Goal: Transaction & Acquisition: Purchase product/service

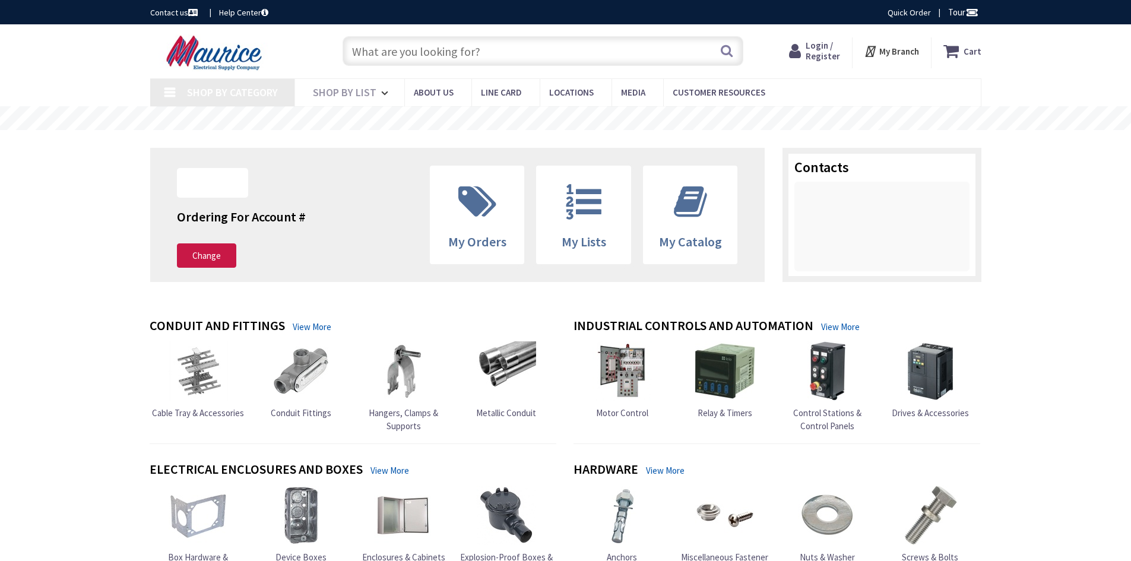
type input "[PERSON_NAME][STREET_ADDRESS]"
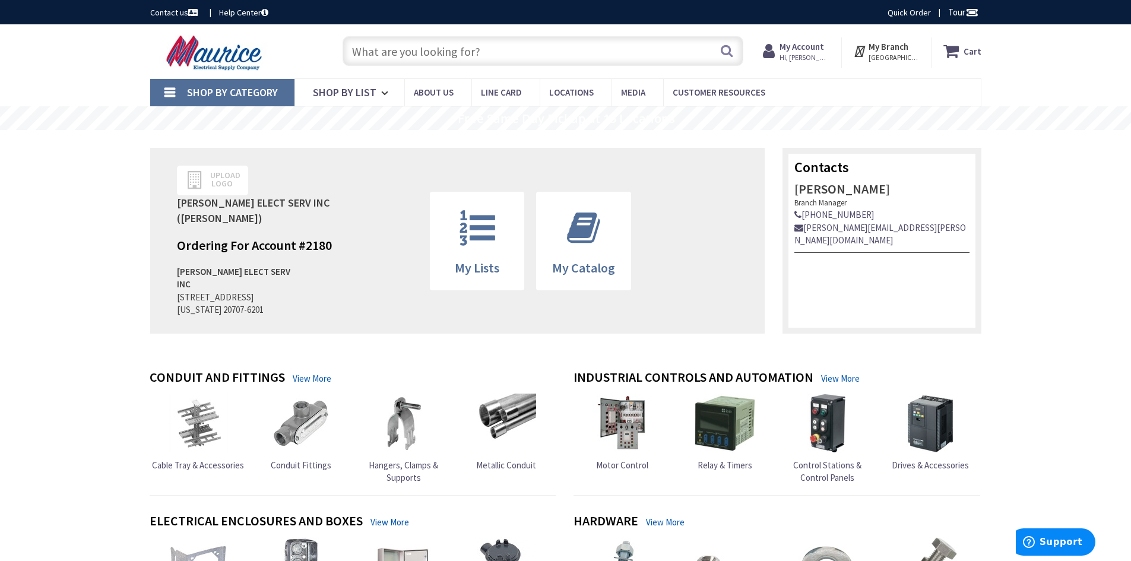
click at [556, 52] on input "text" at bounding box center [543, 51] width 401 height 30
click at [494, 53] on input "text" at bounding box center [543, 51] width 401 height 30
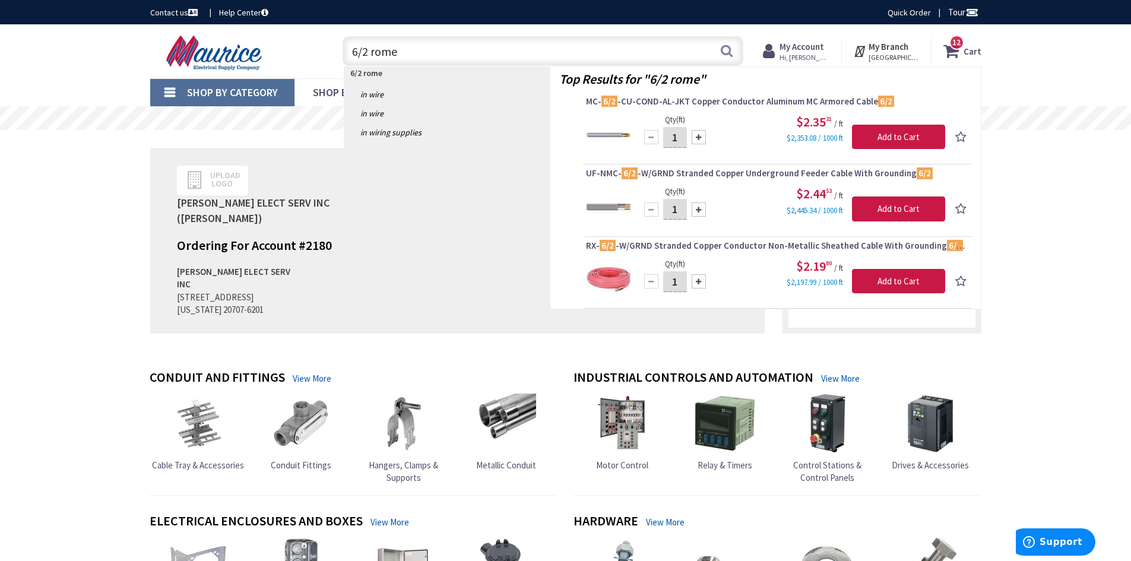
type input "6/2 romex"
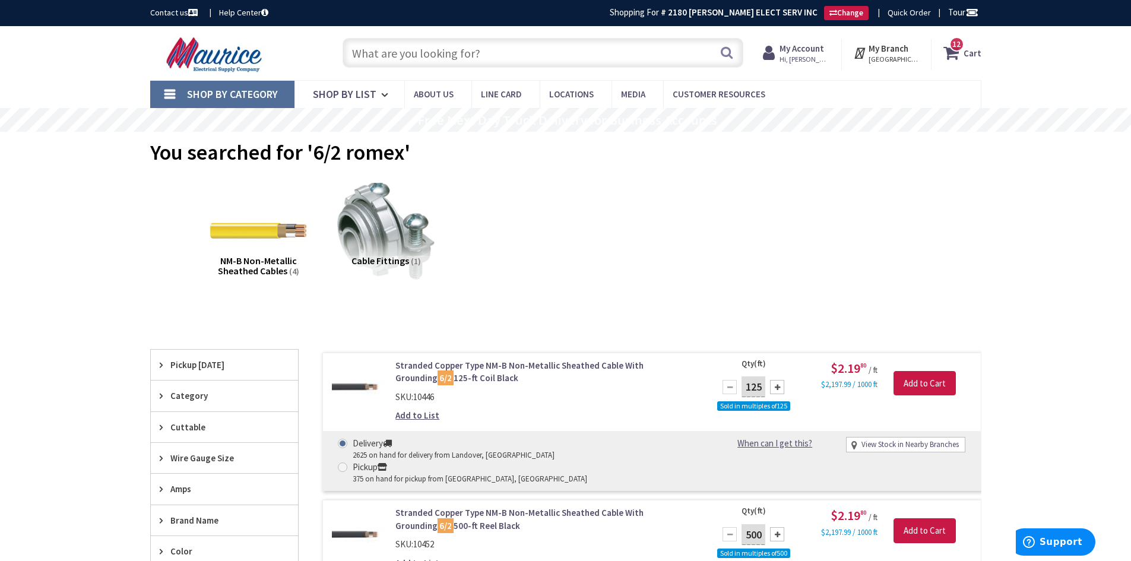
click at [448, 56] on input "text" at bounding box center [543, 53] width 401 height 30
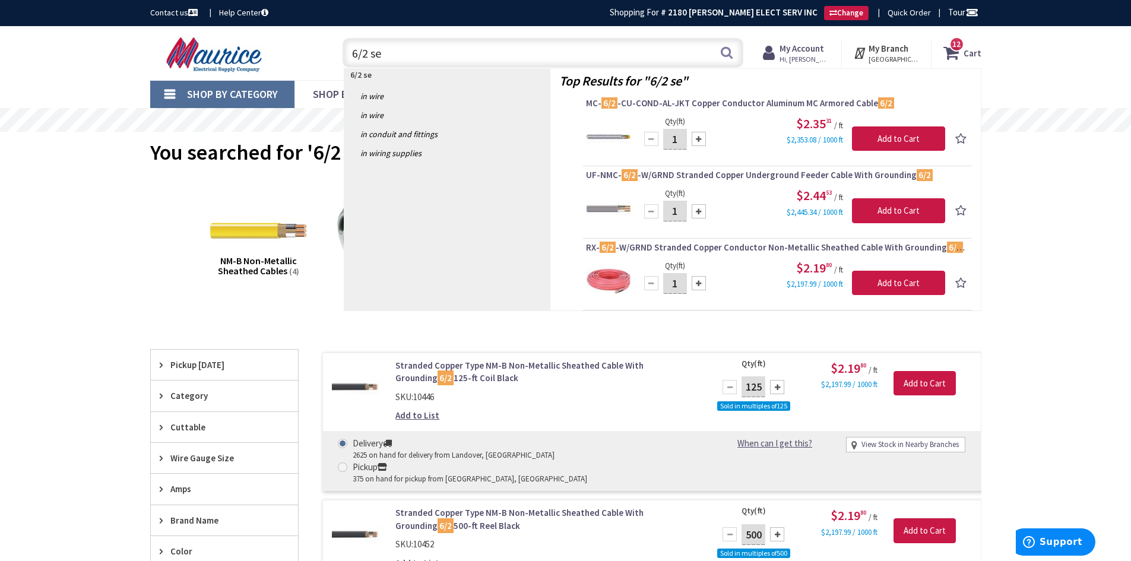
type input "6/2 seu"
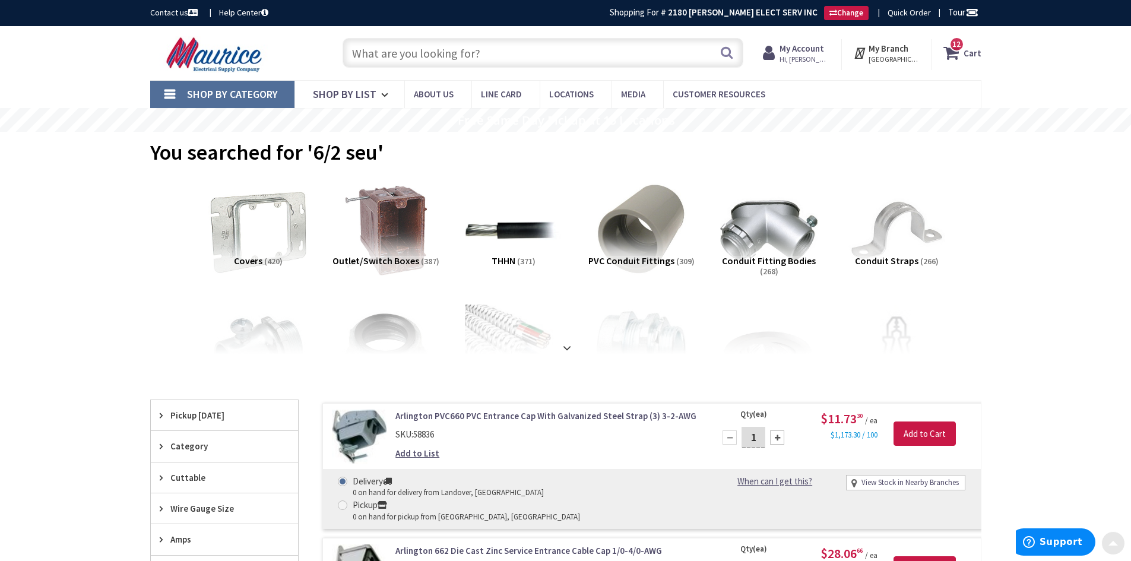
drag, startPoint x: 275, startPoint y: 455, endPoint x: 236, endPoint y: 245, distance: 213.8
click at [487, 60] on input "text" at bounding box center [543, 53] width 401 height 30
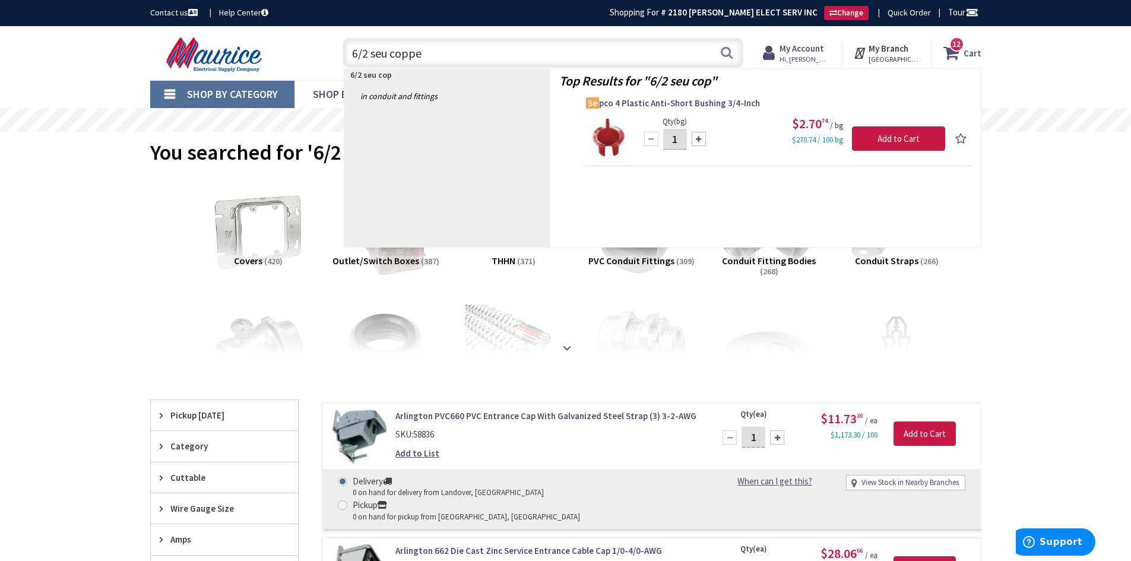
type input "6/2 seu copper"
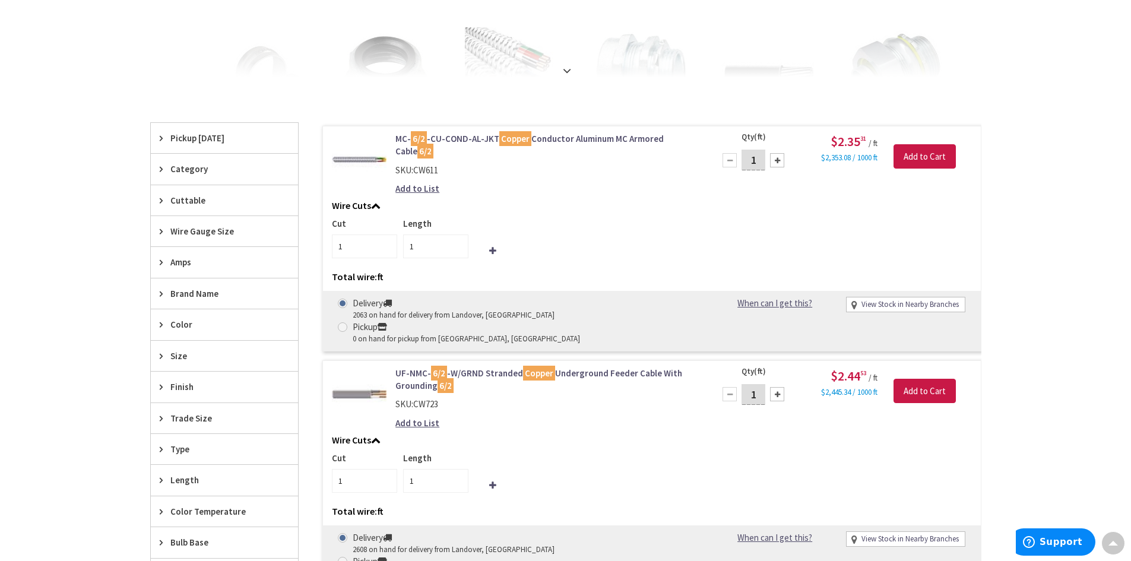
scroll to position [297, 0]
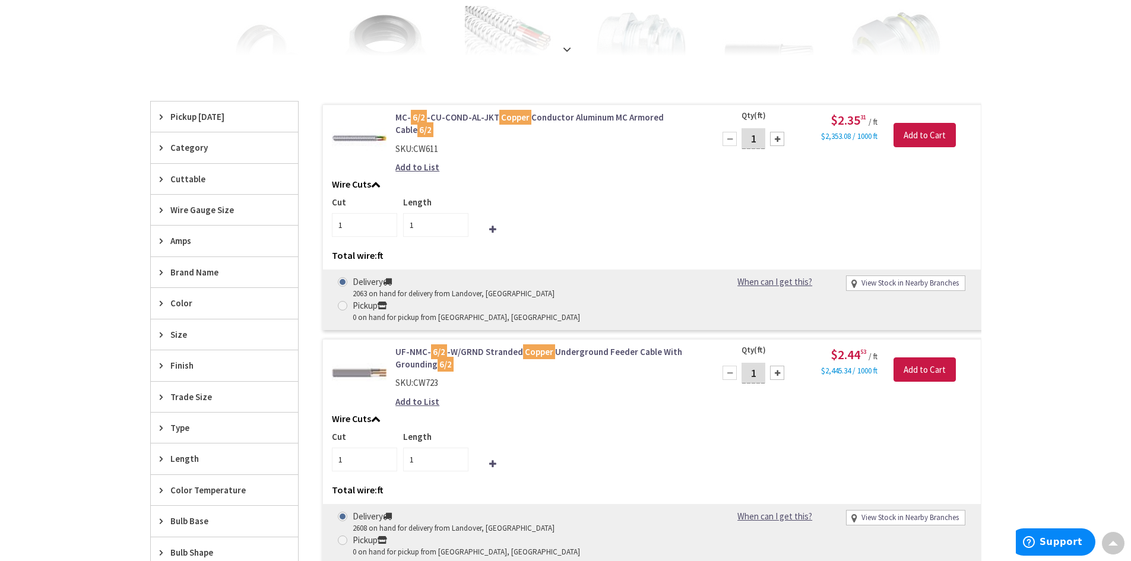
click at [506, 346] on link "UF-NMC- 6/2 -W/GRND Stranded Copper Underground Feeder Cable With Grounding 6/2" at bounding box center [546, 359] width 302 height 26
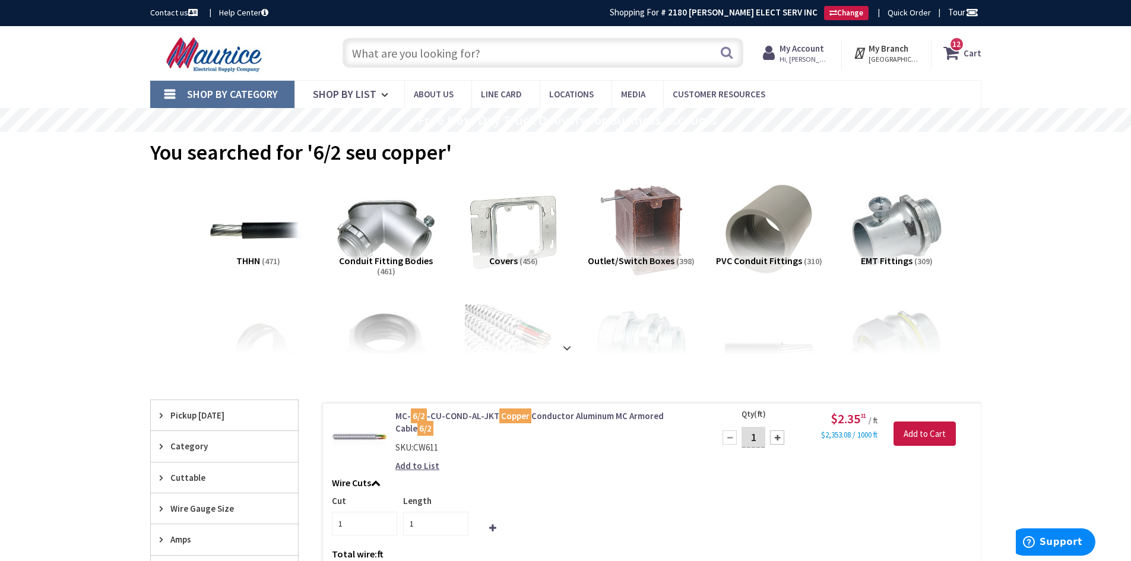
drag, startPoint x: 273, startPoint y: 466, endPoint x: 256, endPoint y: 229, distance: 238.1
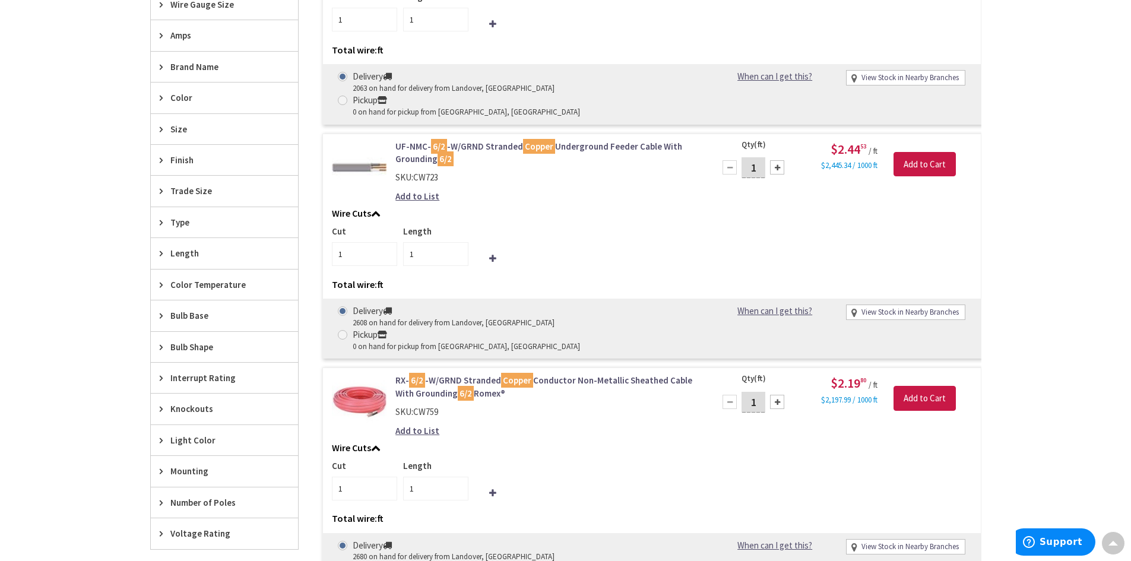
scroll to position [475, 0]
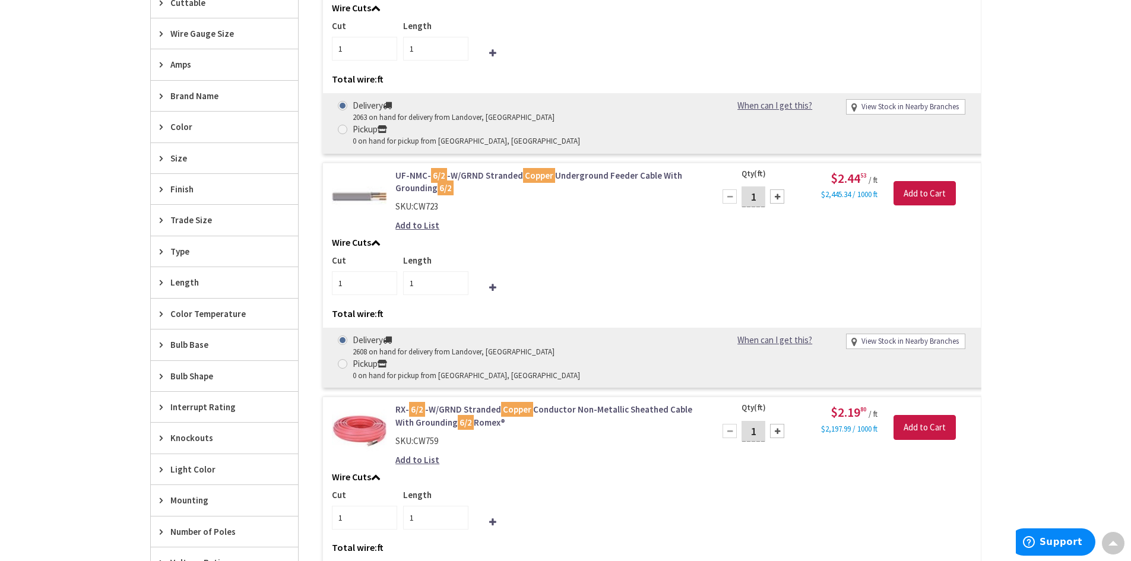
click at [780, 189] on div at bounding box center [777, 196] width 14 height 14
type input "2"
click at [780, 189] on div at bounding box center [777, 196] width 14 height 14
type input "3"
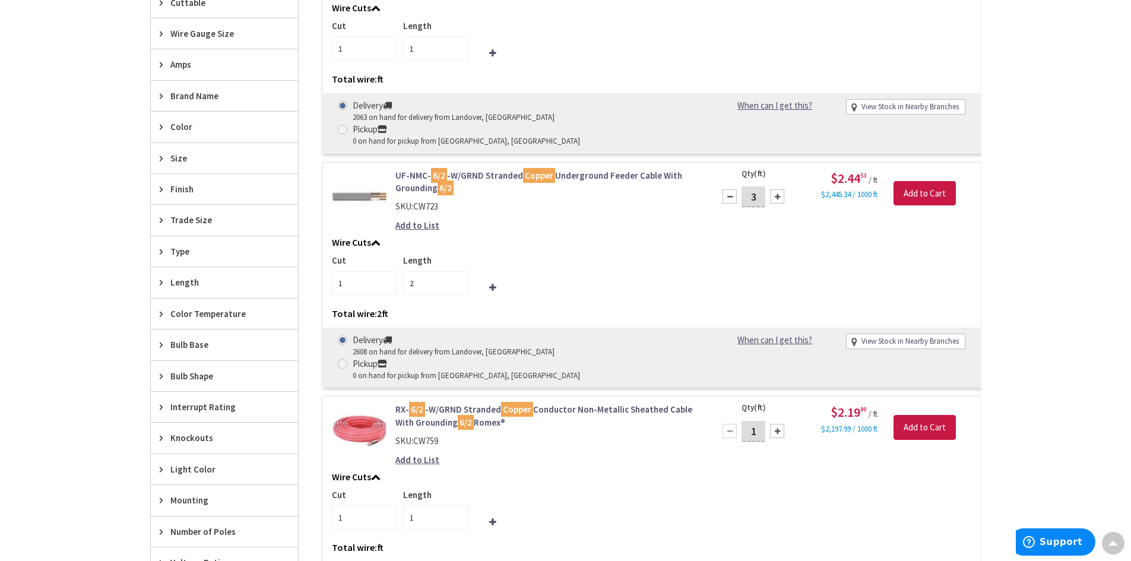
type input "3"
click at [780, 189] on div at bounding box center [777, 196] width 14 height 14
type input "4"
click at [780, 189] on div at bounding box center [777, 196] width 14 height 14
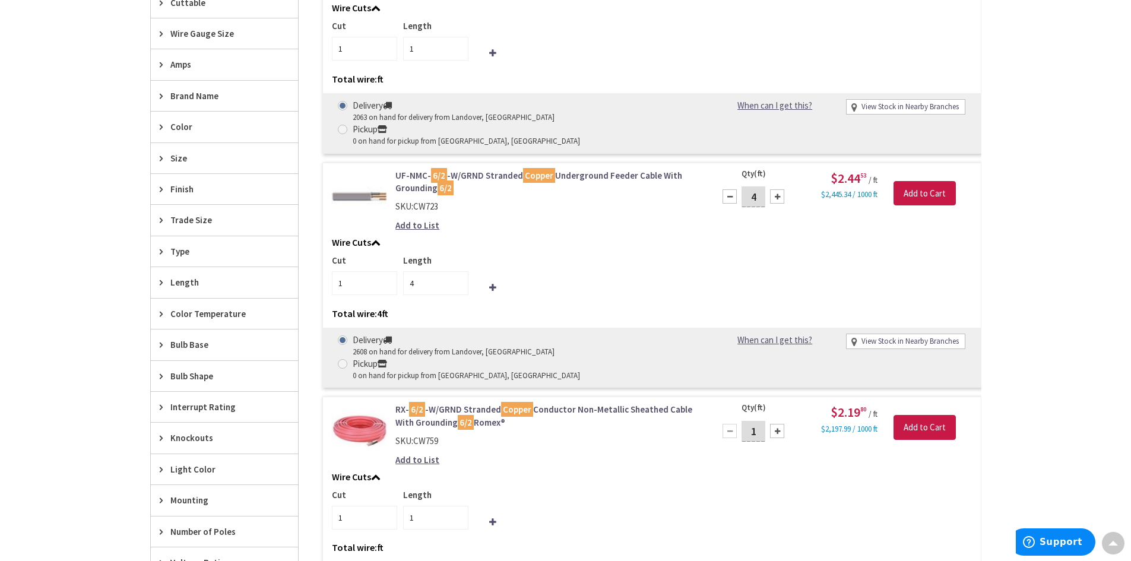
type input "5"
click at [492, 283] on icon at bounding box center [492, 287] width 7 height 9
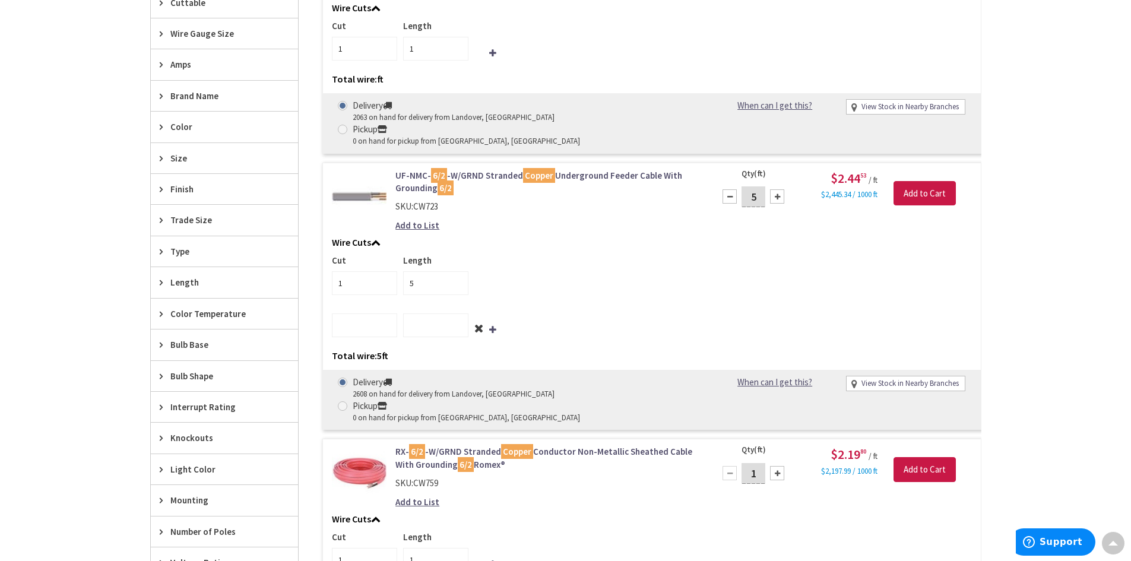
click at [482, 323] on icon at bounding box center [478, 329] width 9 height 12
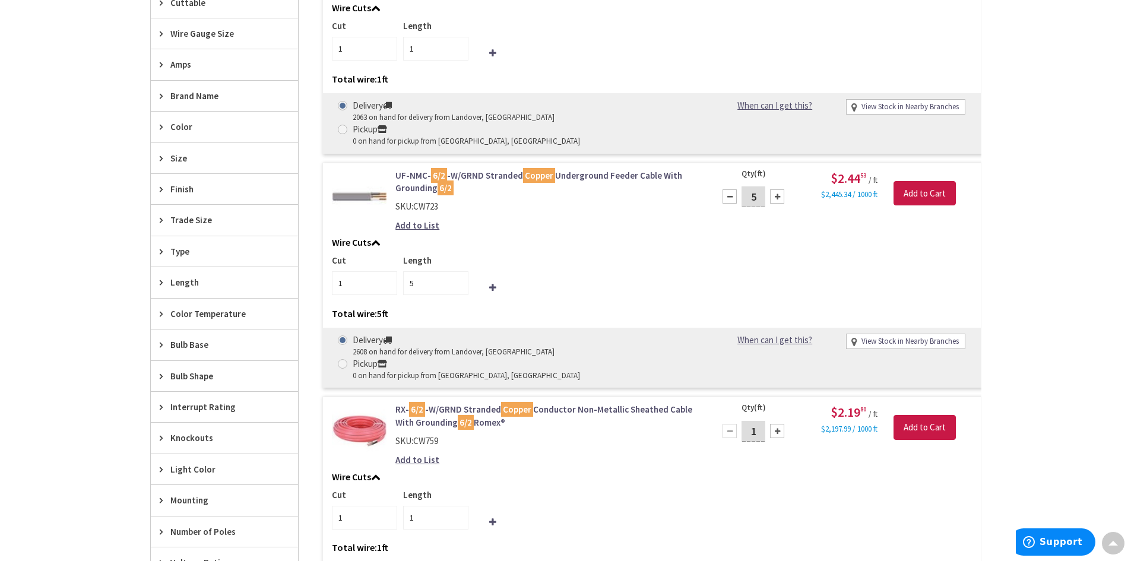
click at [758, 186] on input "5" at bounding box center [754, 196] width 24 height 21
type input "75"
click at [762, 210] on div "UF-NMC- 6/2 -W/GRND Stranded Copper Underground Feeder Cable With Grounding 6/2…" at bounding box center [651, 276] width 659 height 226
type input "75"
click at [781, 189] on div at bounding box center [777, 196] width 14 height 14
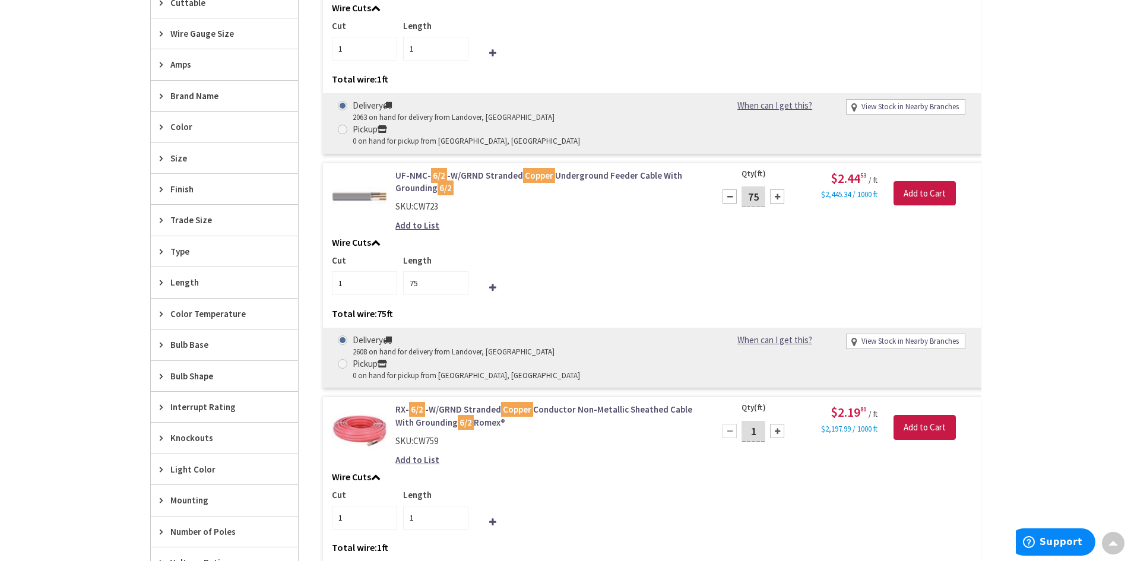
type input "76"
click at [736, 189] on div at bounding box center [730, 196] width 14 height 14
type input "75"
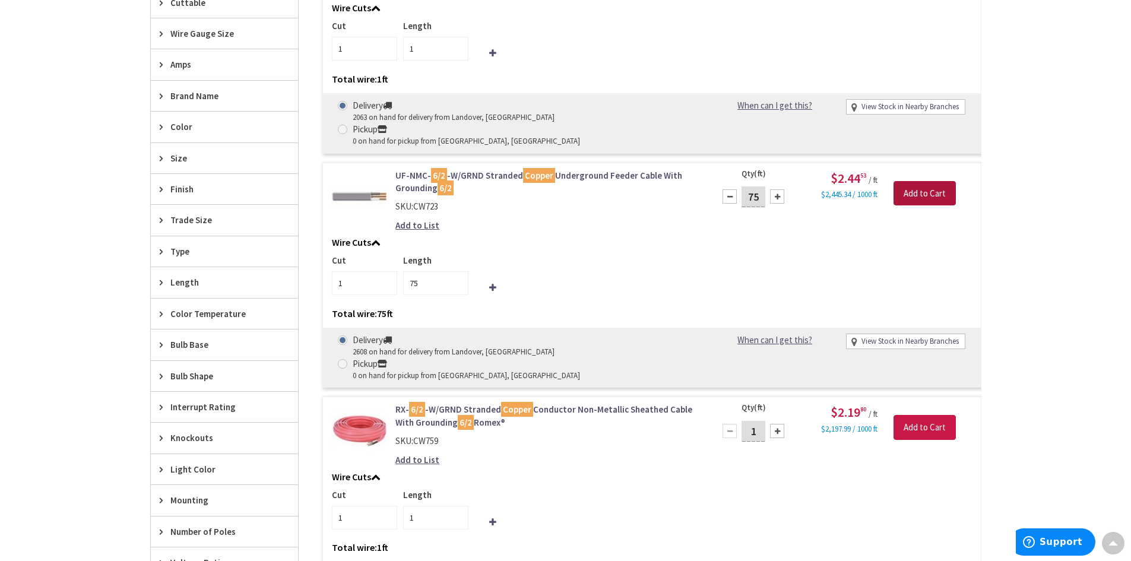
click at [925, 181] on input "Add to Cart" at bounding box center [925, 193] width 62 height 25
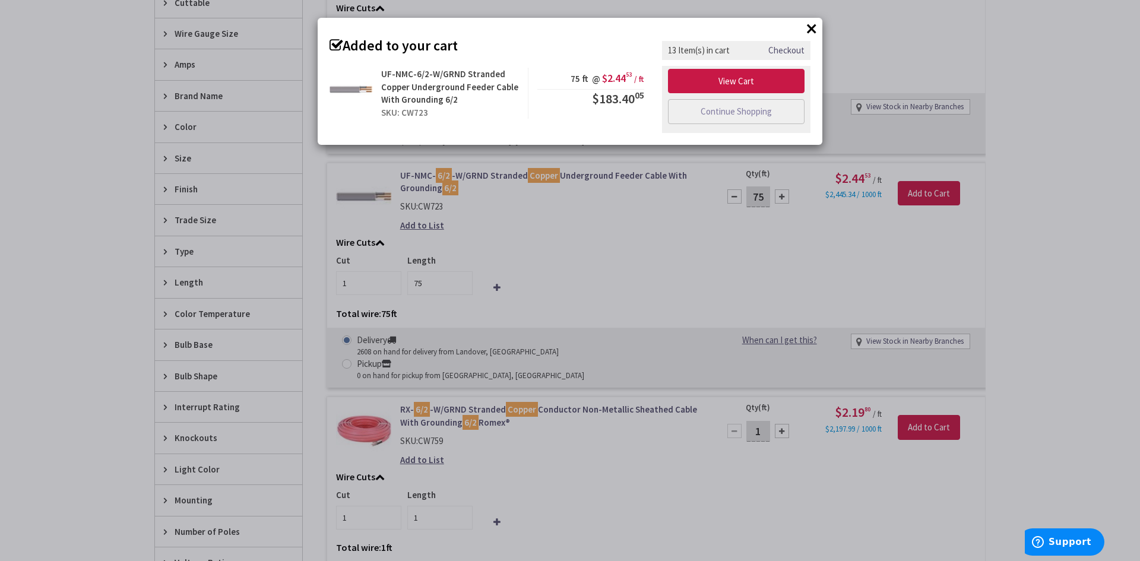
click at [811, 30] on button "×" at bounding box center [812, 29] width 18 height 18
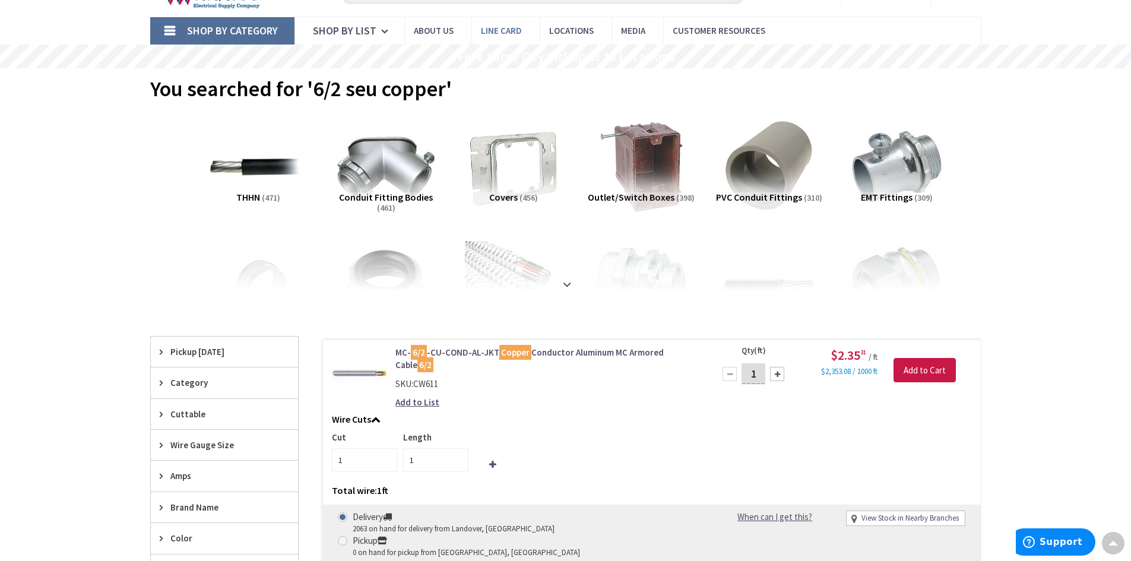
scroll to position [0, 0]
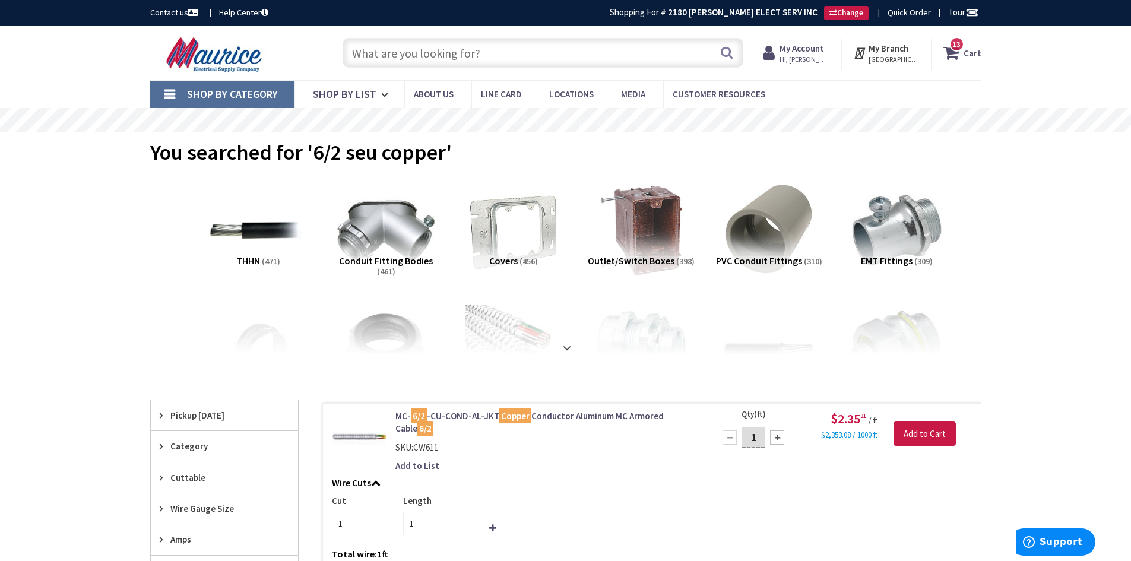
click at [456, 49] on input "text" at bounding box center [543, 53] width 401 height 30
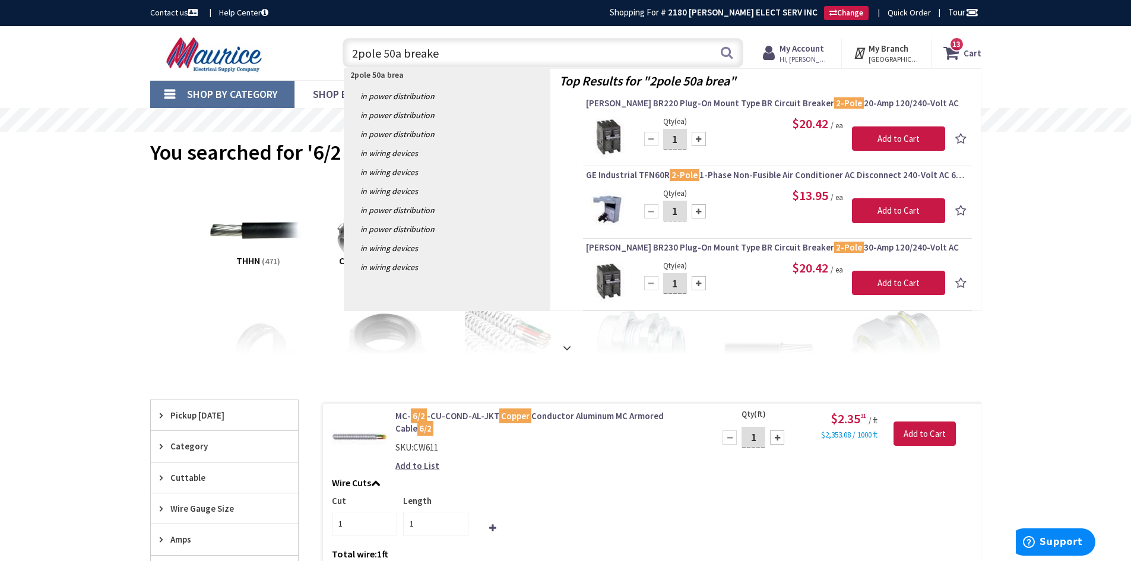
type input "2pole 50a breaker"
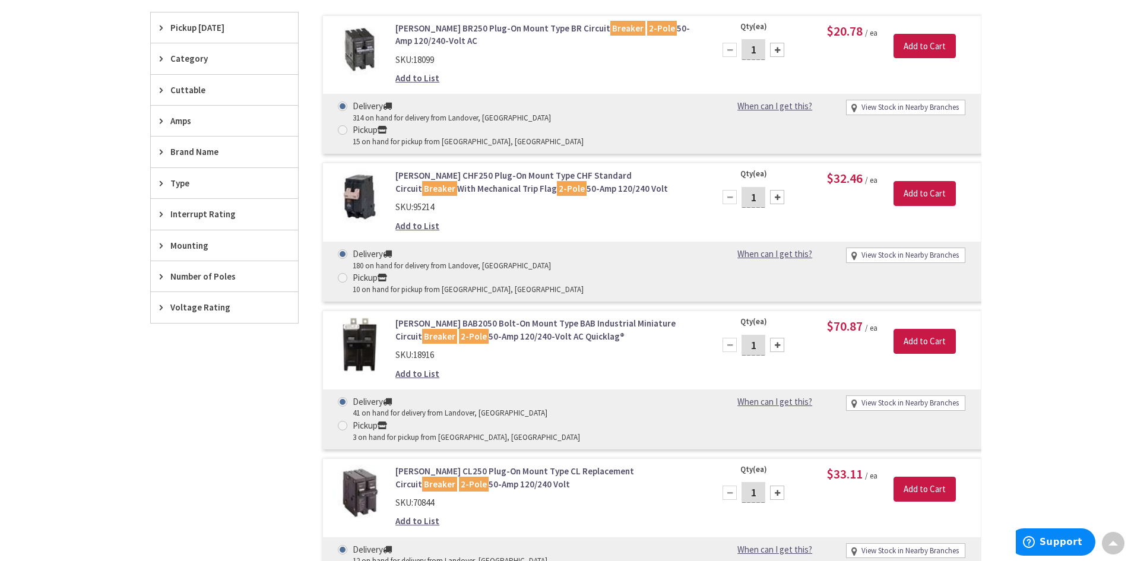
scroll to position [358, 0]
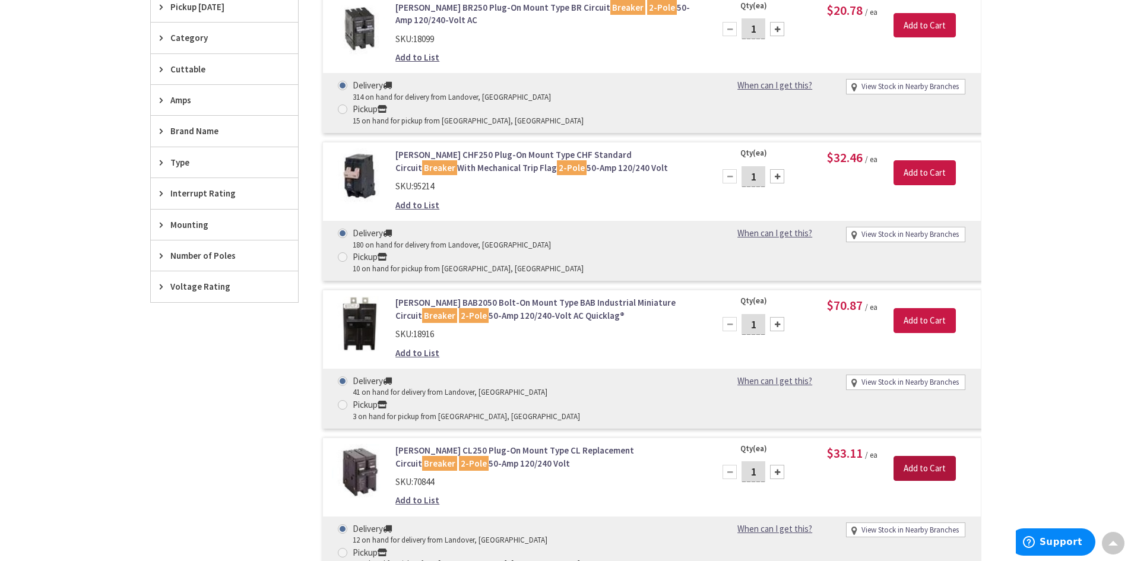
click at [927, 456] on input "Add to Cart" at bounding box center [925, 468] width 62 height 25
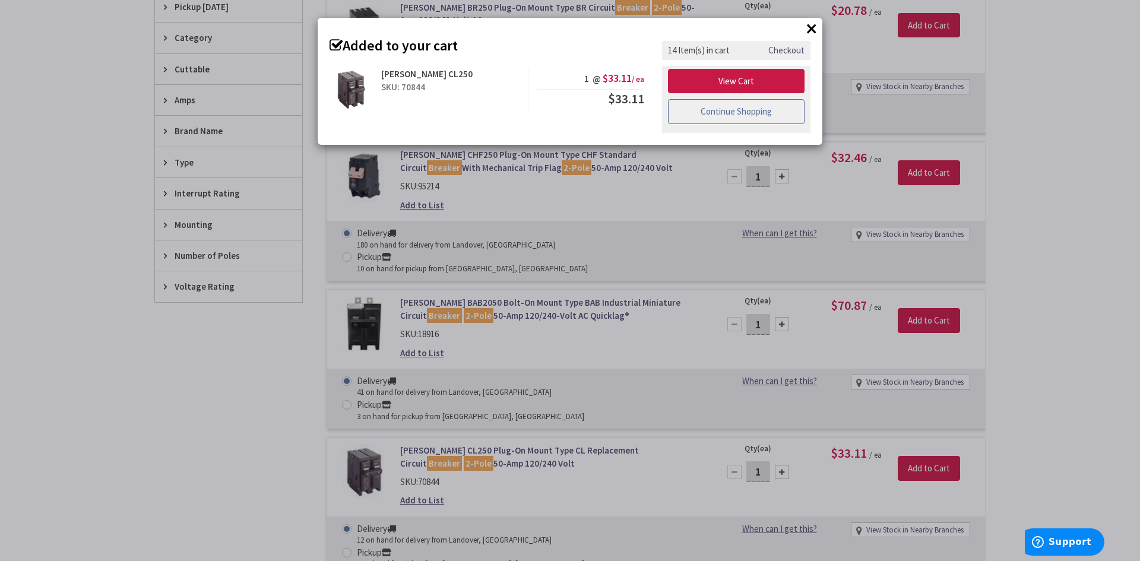
click at [774, 108] on link "Continue Shopping" at bounding box center [736, 111] width 137 height 25
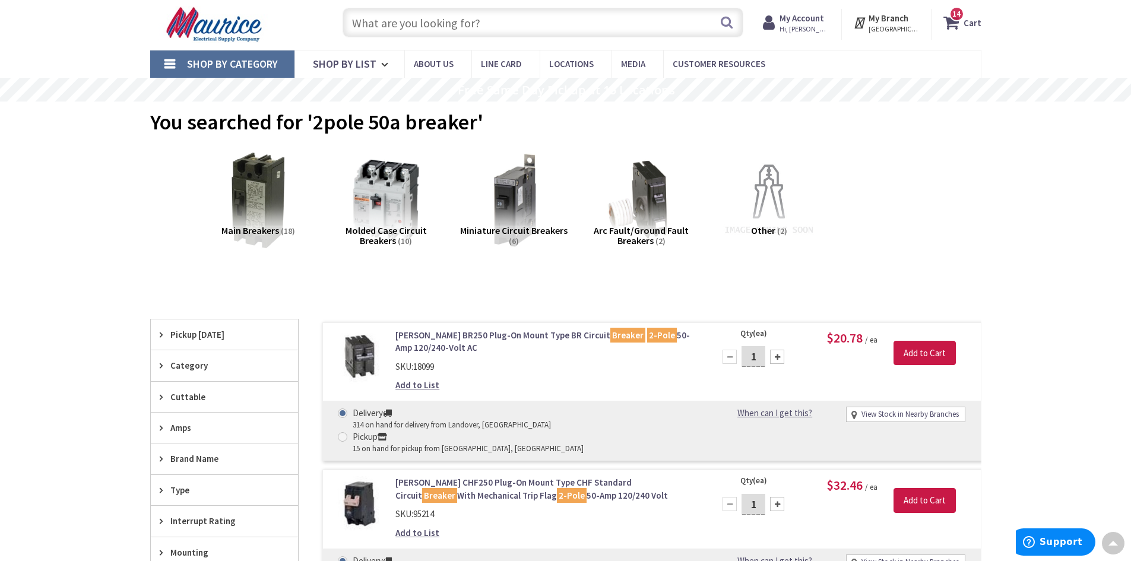
scroll to position [0, 0]
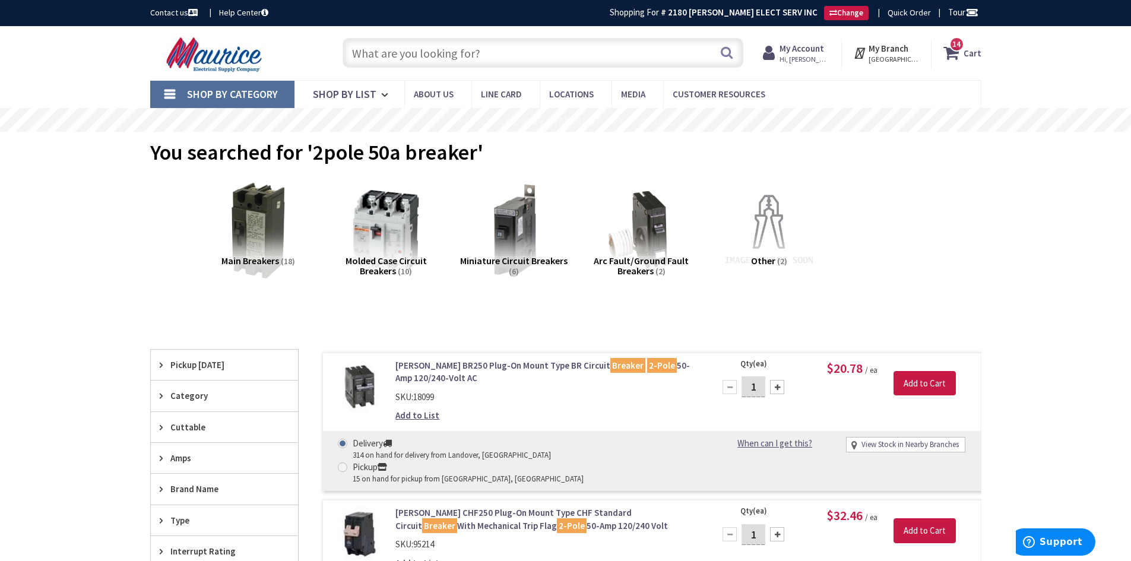
click at [959, 52] on icon at bounding box center [953, 52] width 20 height 21
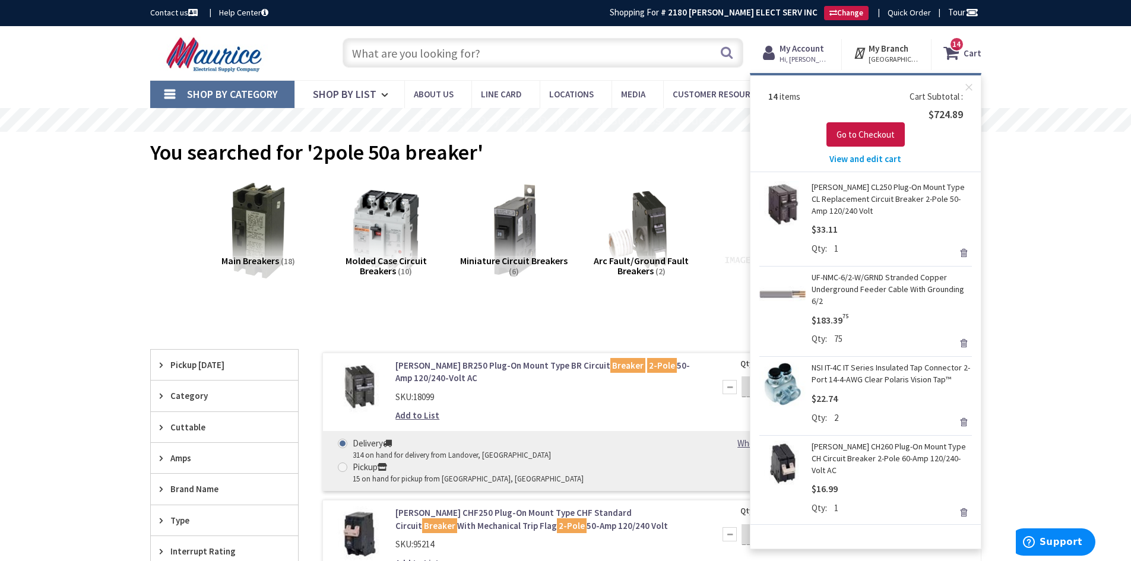
click at [955, 422] on link "Remove" at bounding box center [963, 422] width 17 height 17
click at [955, 434] on link "Remove" at bounding box center [963, 434] width 17 height 17
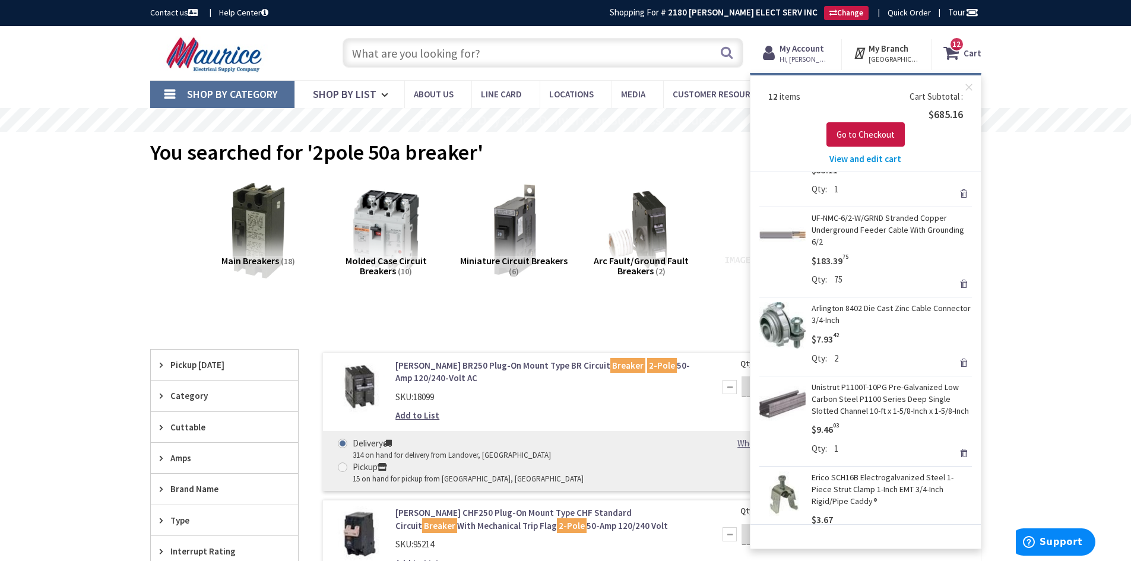
click at [955, 461] on link "Remove" at bounding box center [963, 453] width 17 height 17
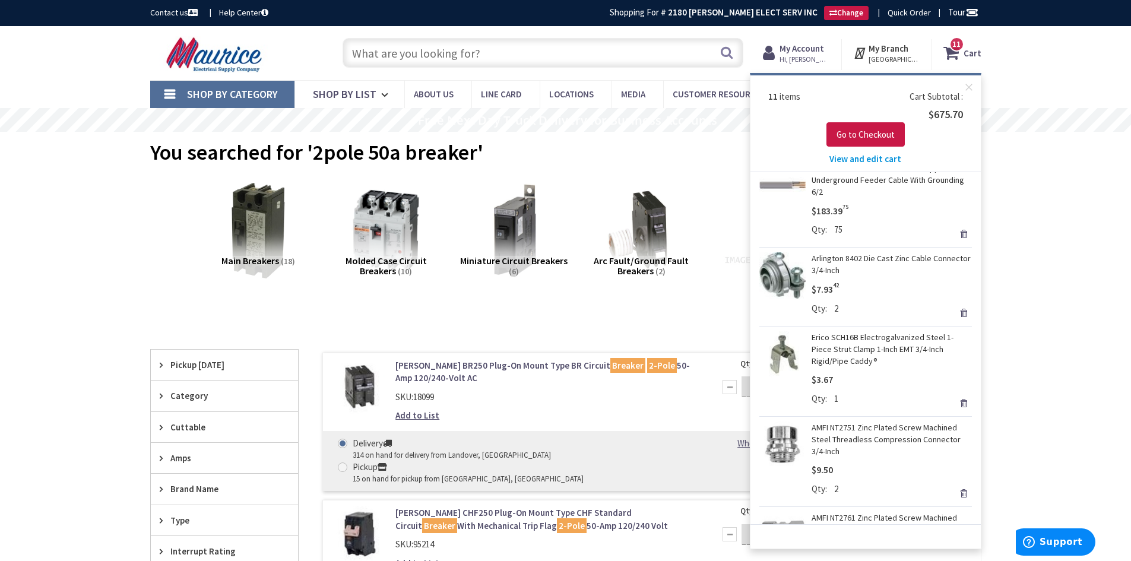
scroll to position [178, 0]
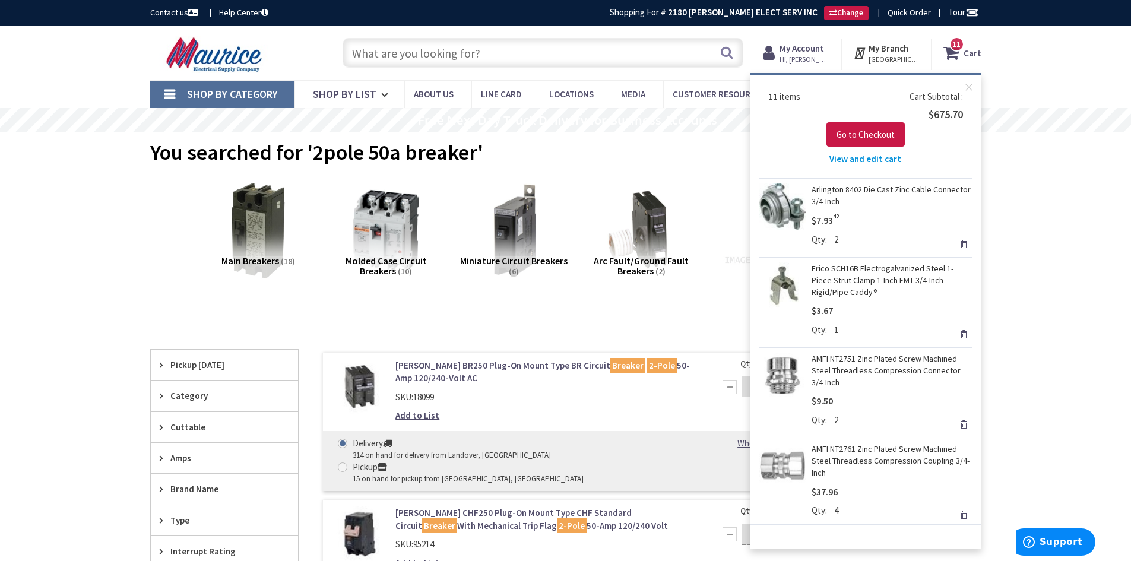
click at [955, 331] on link "Remove" at bounding box center [963, 334] width 17 height 17
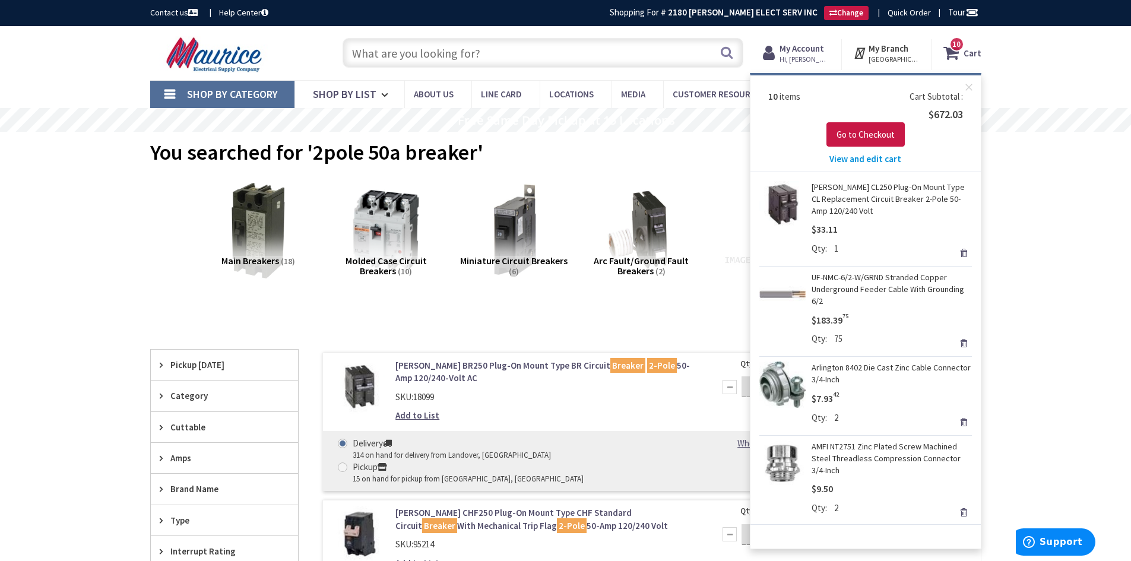
click at [955, 423] on link "Remove" at bounding box center [963, 422] width 17 height 17
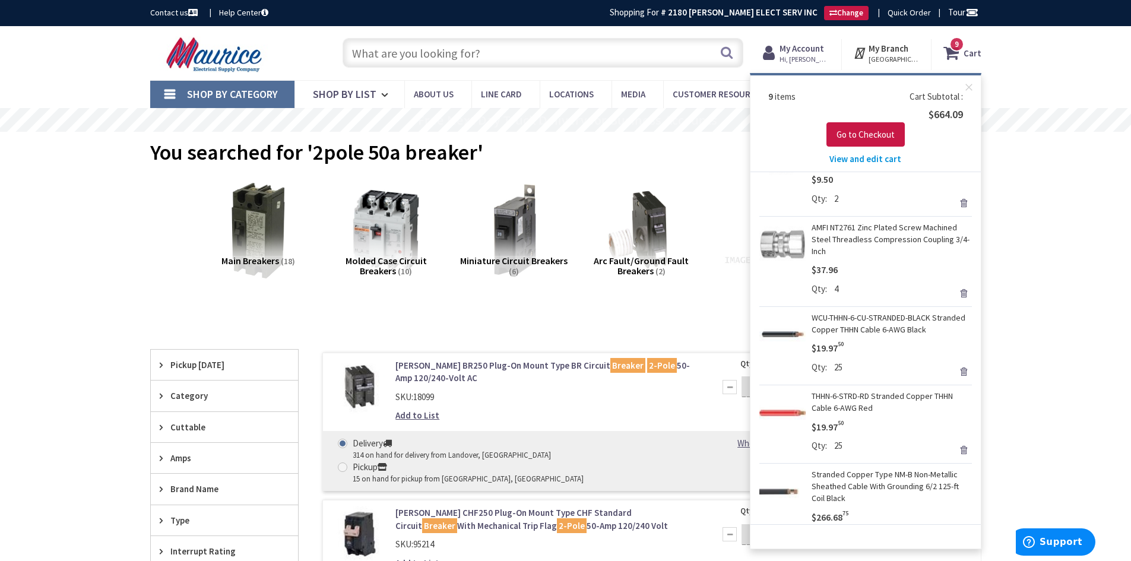
scroll to position [237, 0]
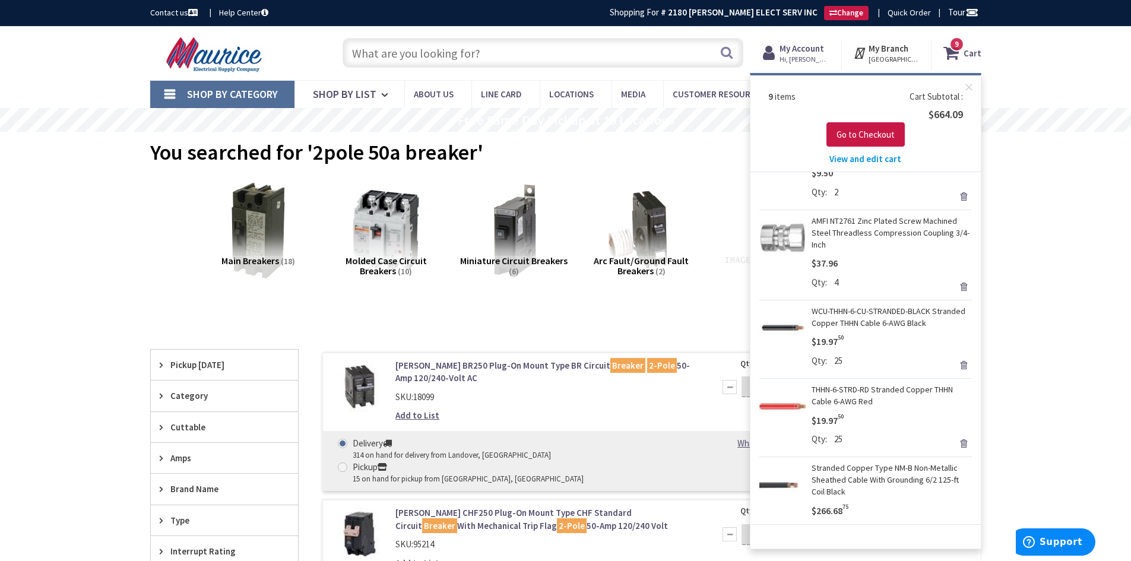
click at [869, 156] on span "View and edit cart" at bounding box center [865, 158] width 72 height 11
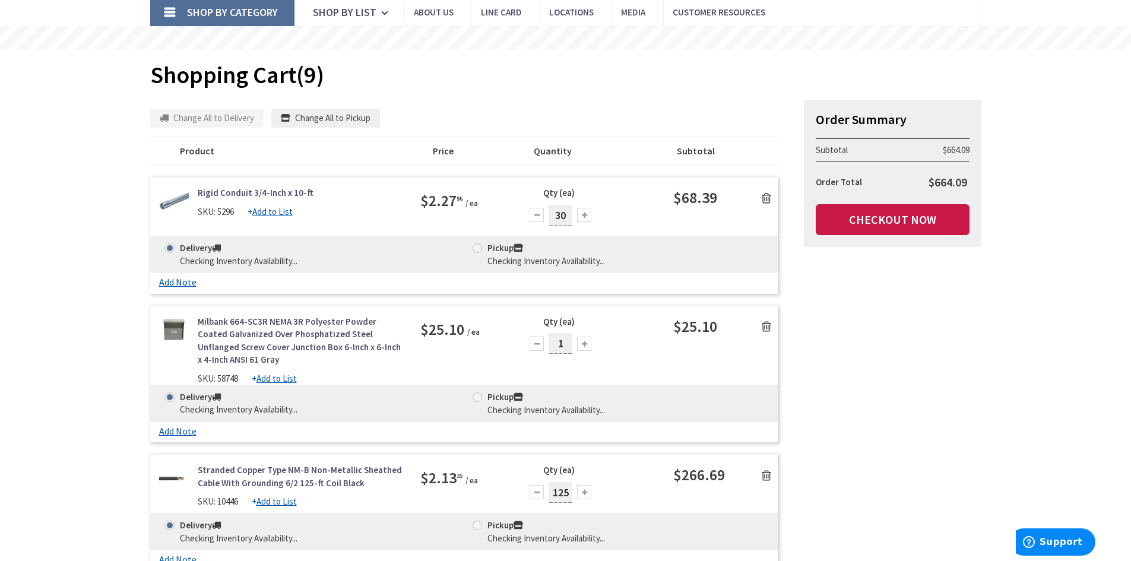
scroll to position [119, 0]
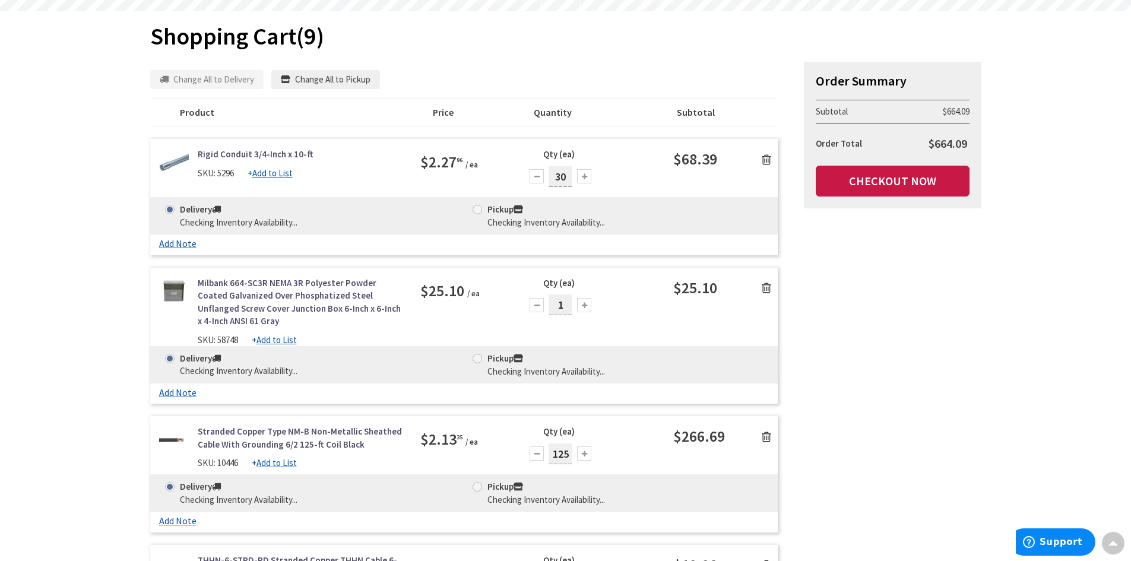
click at [543, 302] on div at bounding box center [537, 305] width 14 height 14
click at [764, 287] on icon at bounding box center [766, 288] width 9 height 12
click at [766, 159] on icon at bounding box center [766, 160] width 9 height 12
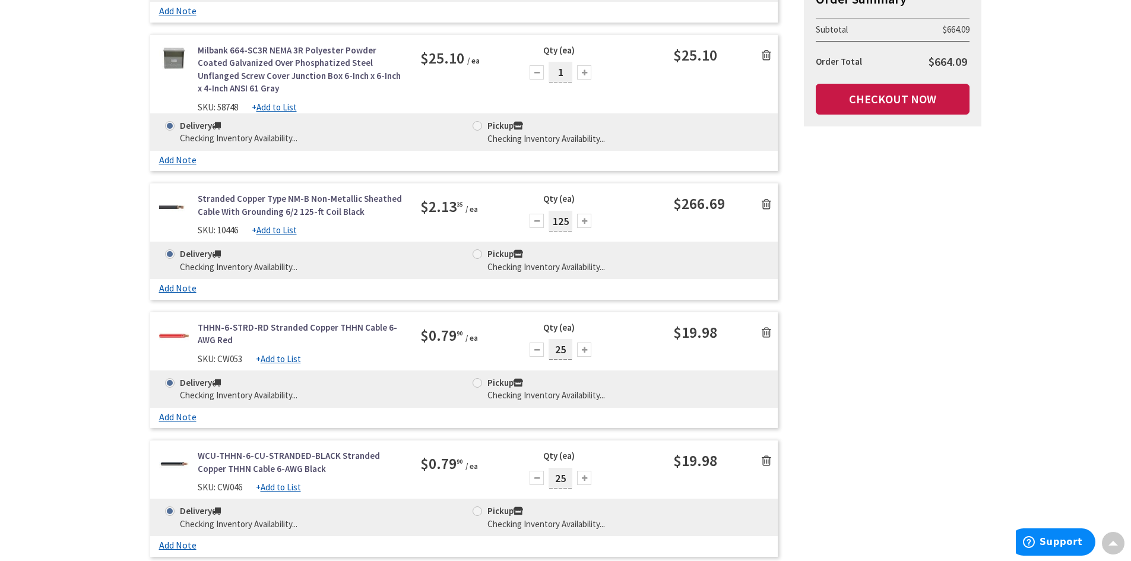
scroll to position [356, 0]
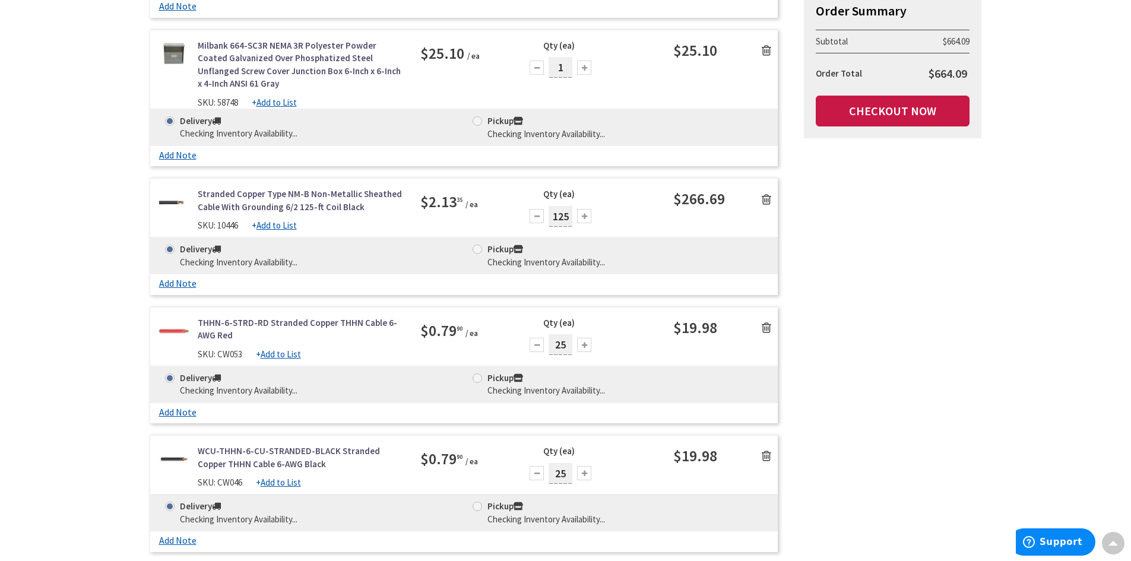
click at [767, 325] on icon at bounding box center [766, 328] width 9 height 12
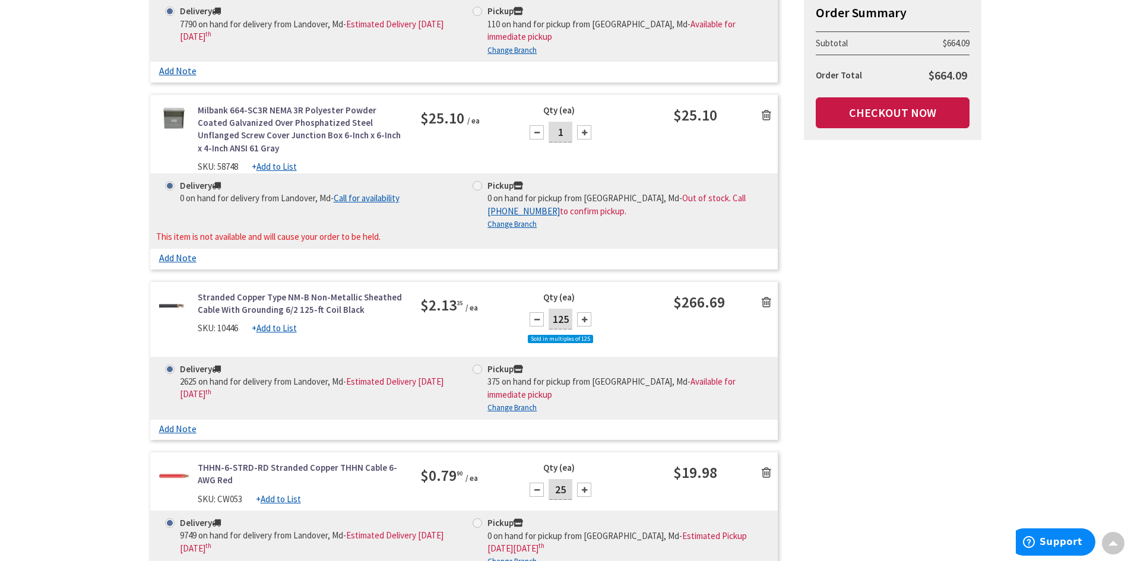
click at [767, 300] on icon at bounding box center [766, 302] width 9 height 12
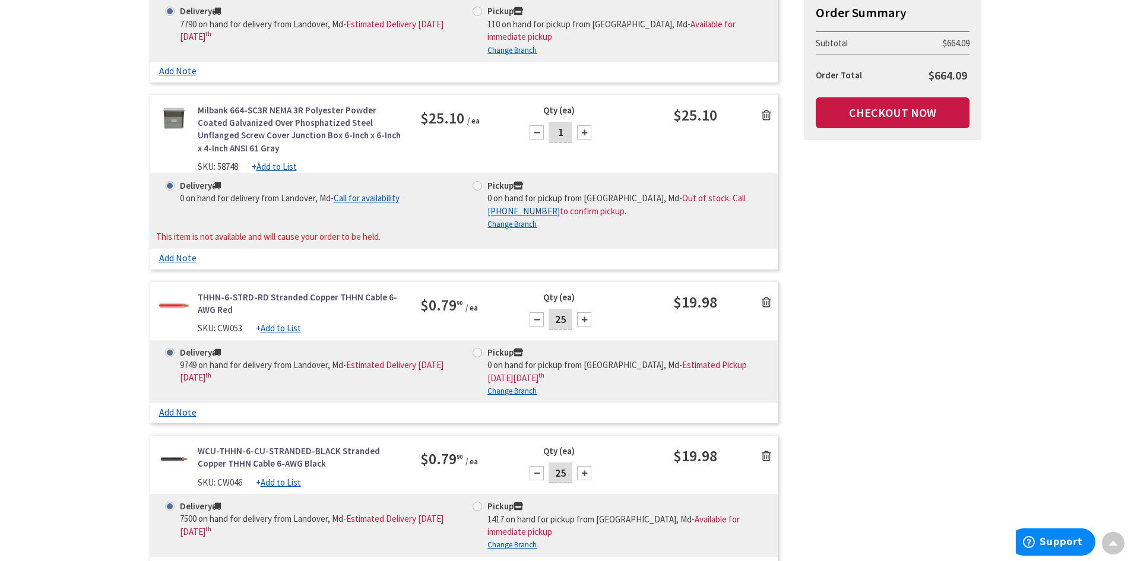
click at [768, 456] on icon at bounding box center [766, 456] width 9 height 12
click at [765, 302] on icon at bounding box center [766, 302] width 9 height 12
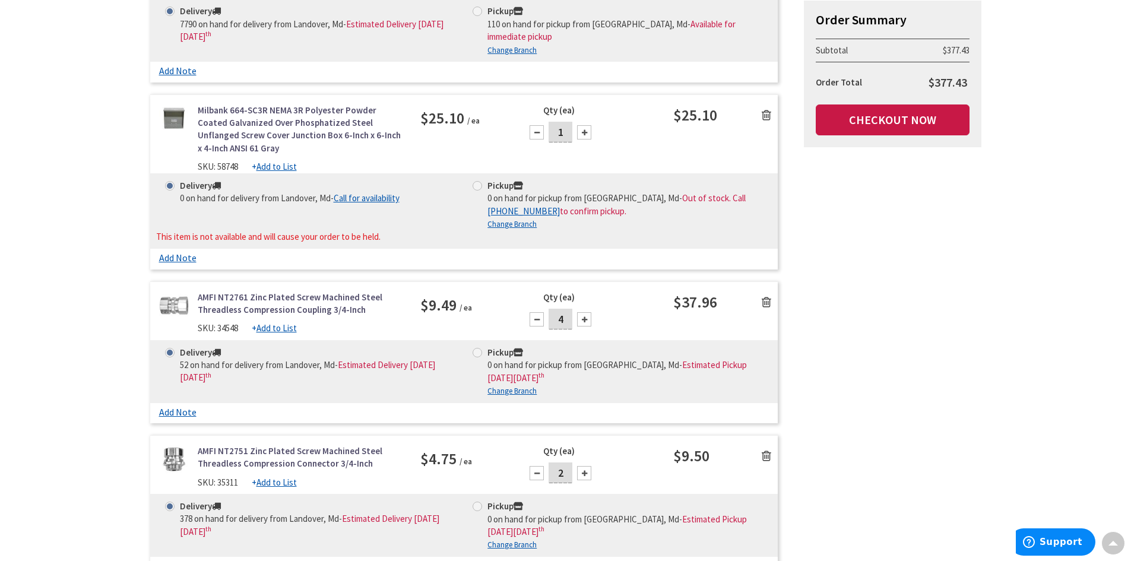
click at [765, 455] on icon at bounding box center [766, 456] width 9 height 12
click at [766, 302] on icon at bounding box center [766, 302] width 9 height 12
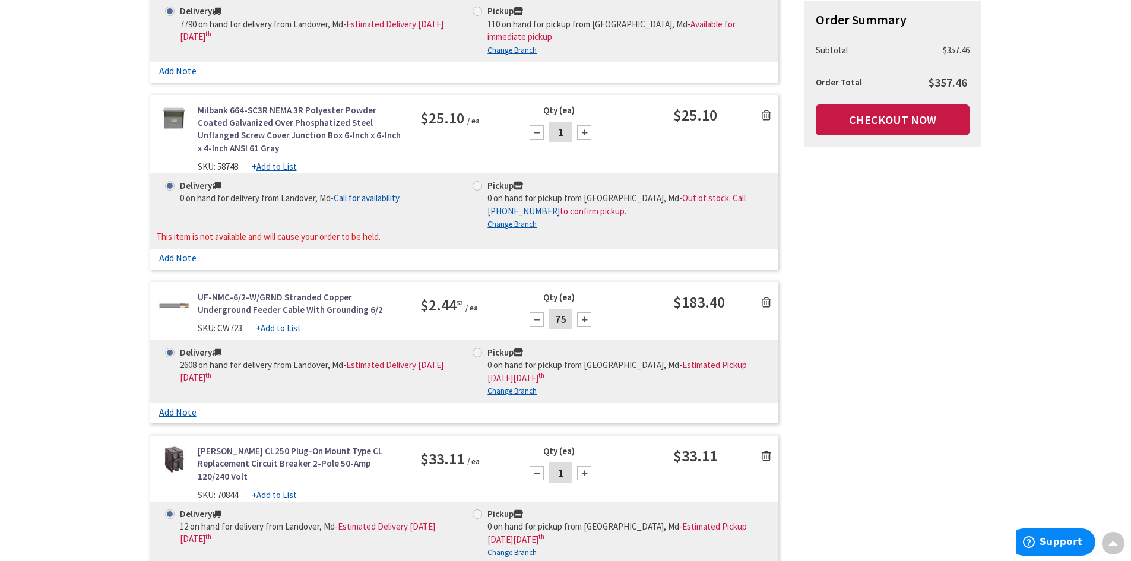
click at [766, 302] on icon at bounding box center [766, 302] width 9 height 12
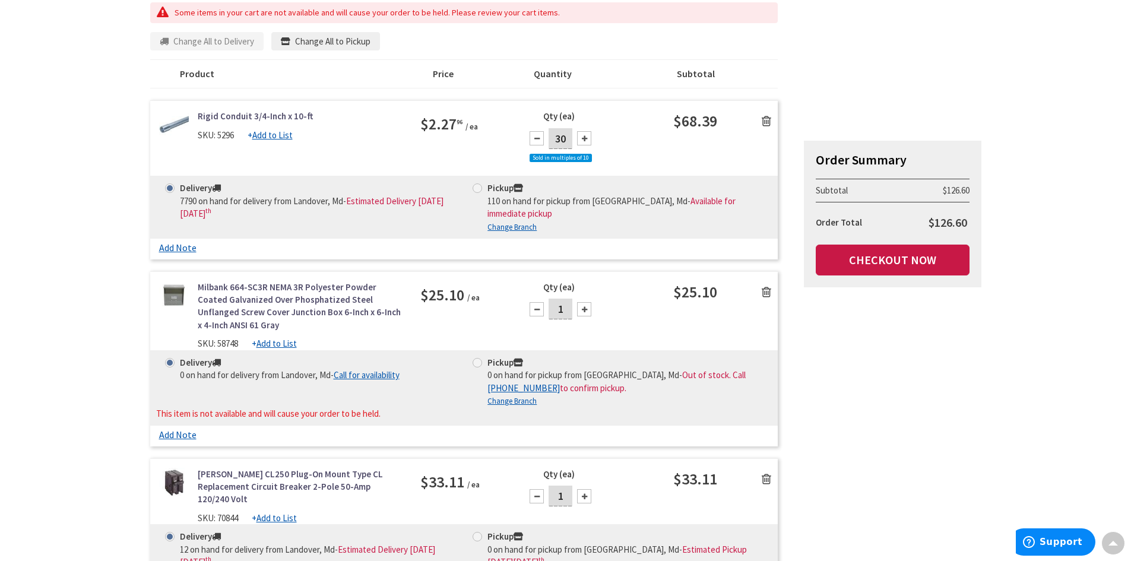
scroll to position [178, 0]
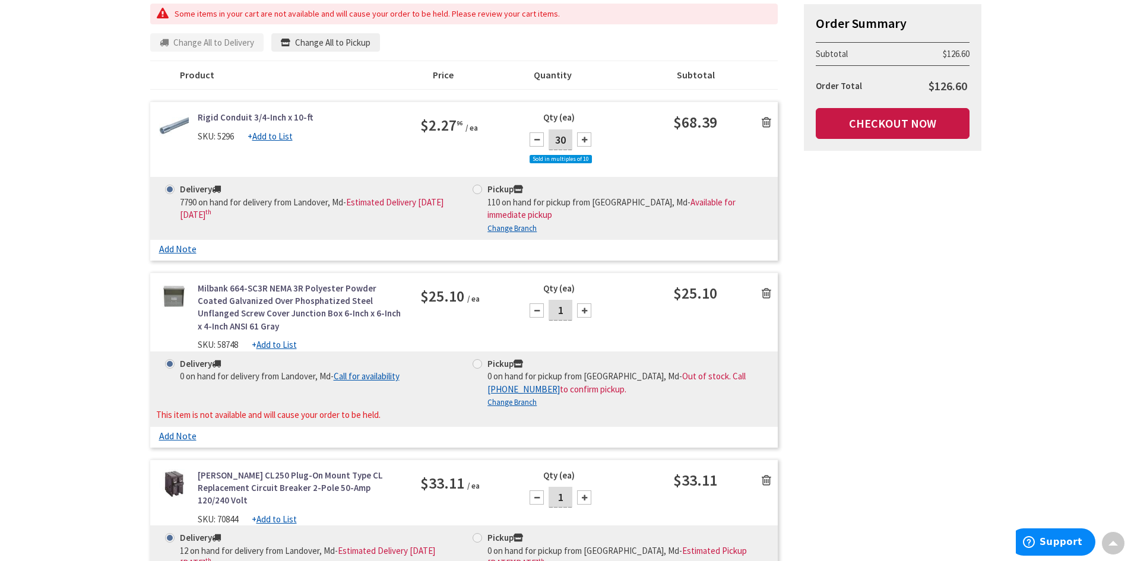
click at [769, 294] on icon at bounding box center [766, 293] width 9 height 12
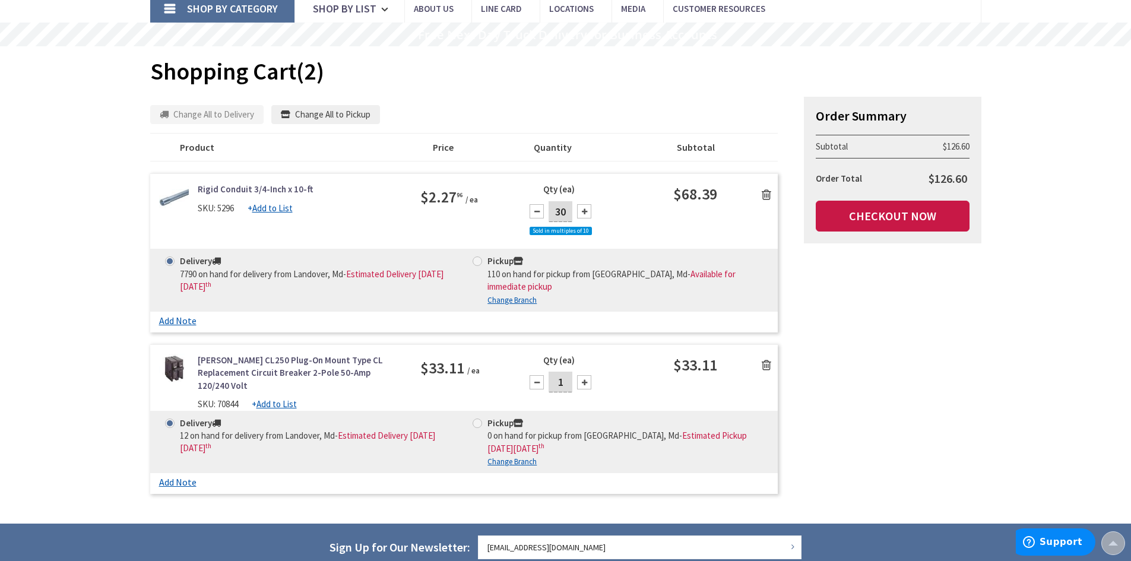
scroll to position [0, 0]
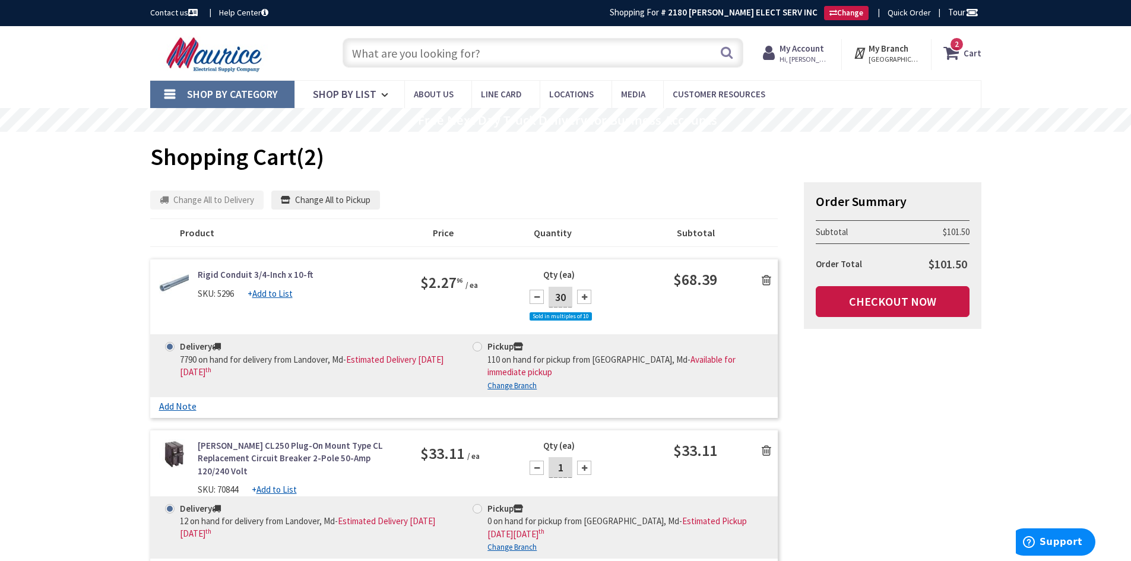
click at [769, 277] on icon at bounding box center [766, 280] width 9 height 12
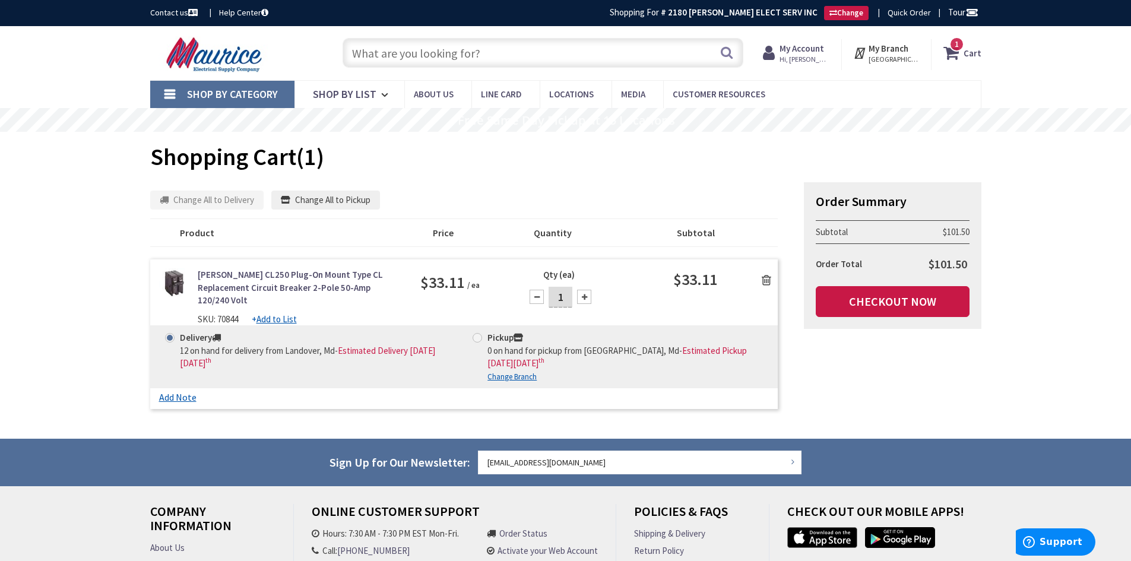
click at [508, 59] on input "text" at bounding box center [543, 53] width 401 height 30
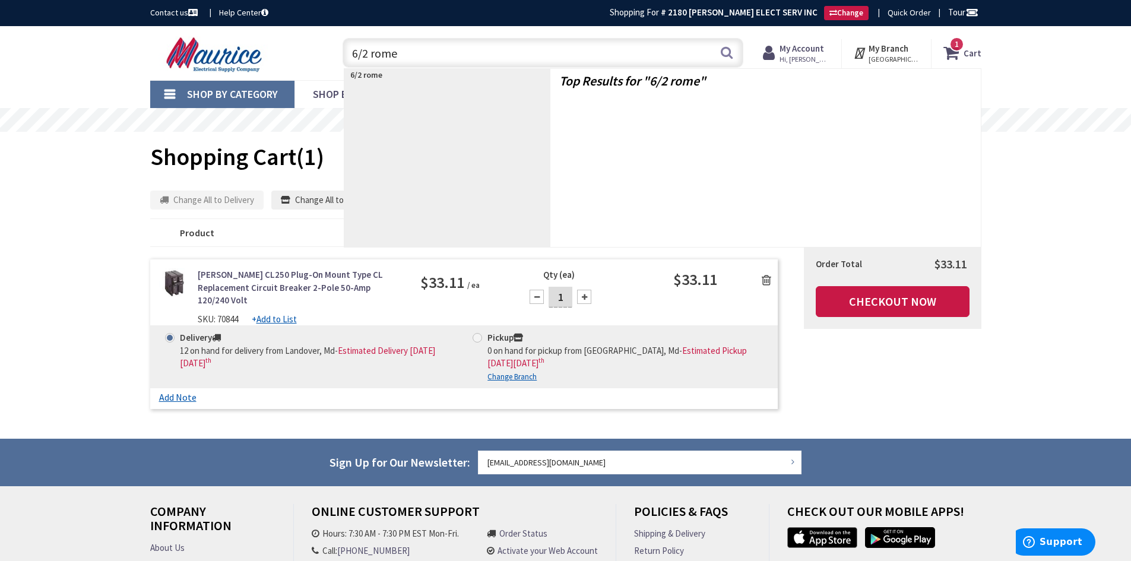
type input "6/2 romex"
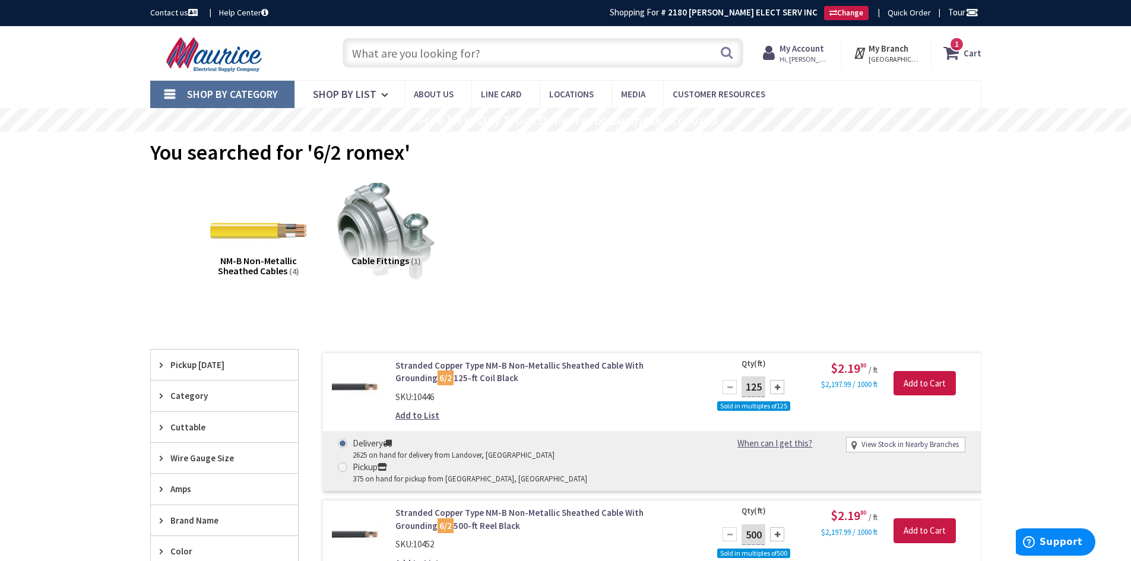
click at [248, 58] on img at bounding box center [215, 54] width 131 height 37
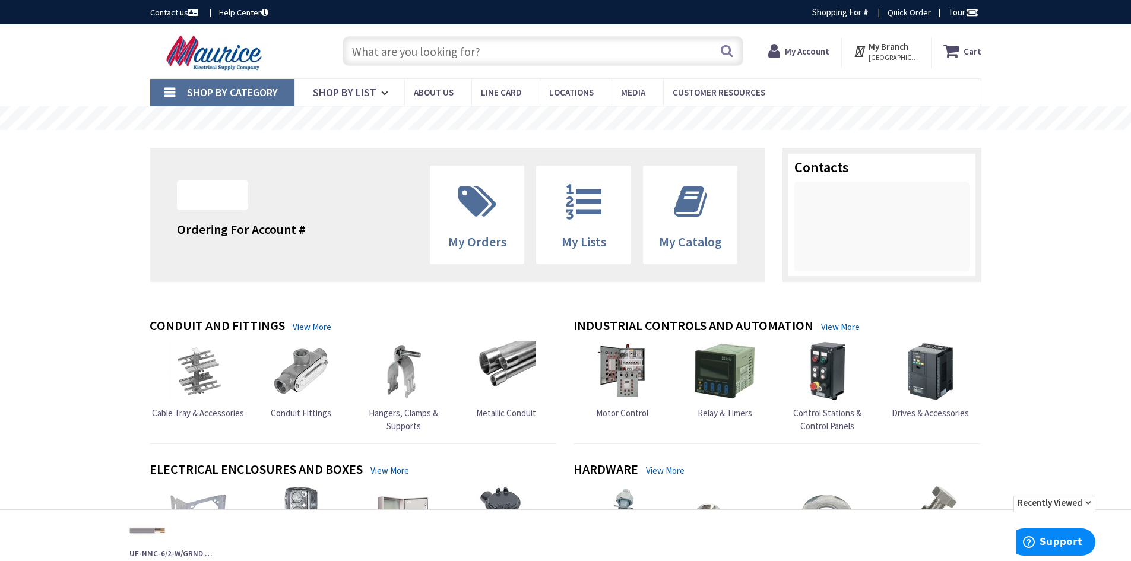
drag, startPoint x: 426, startPoint y: 44, endPoint x: 424, endPoint y: 51, distance: 7.5
click at [426, 44] on input "text" at bounding box center [543, 51] width 401 height 30
click at [424, 55] on input "text" at bounding box center [543, 51] width 401 height 30
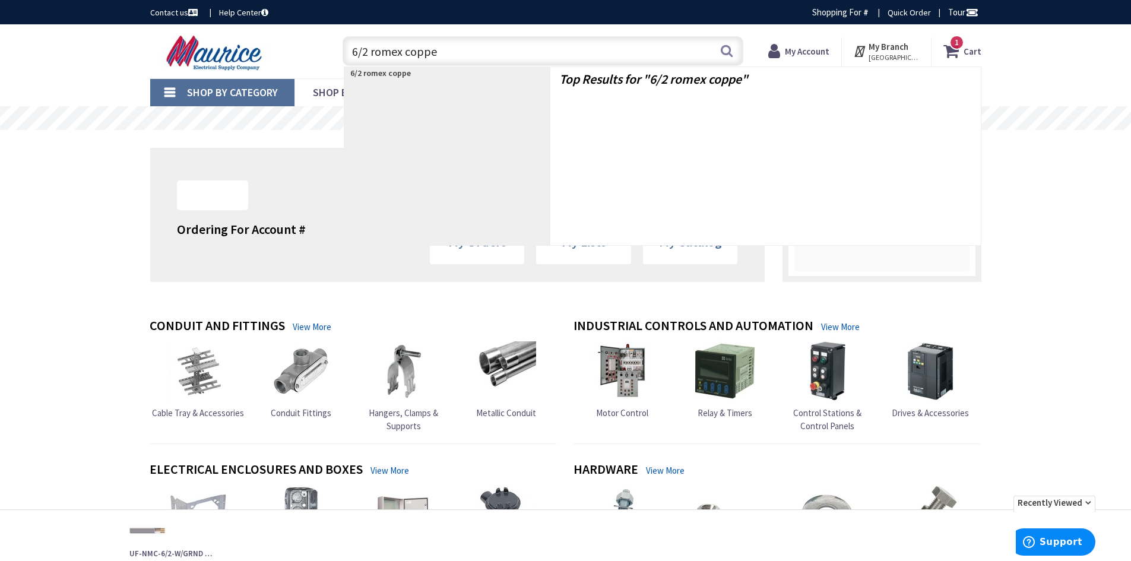
type input "6/2 romex copper"
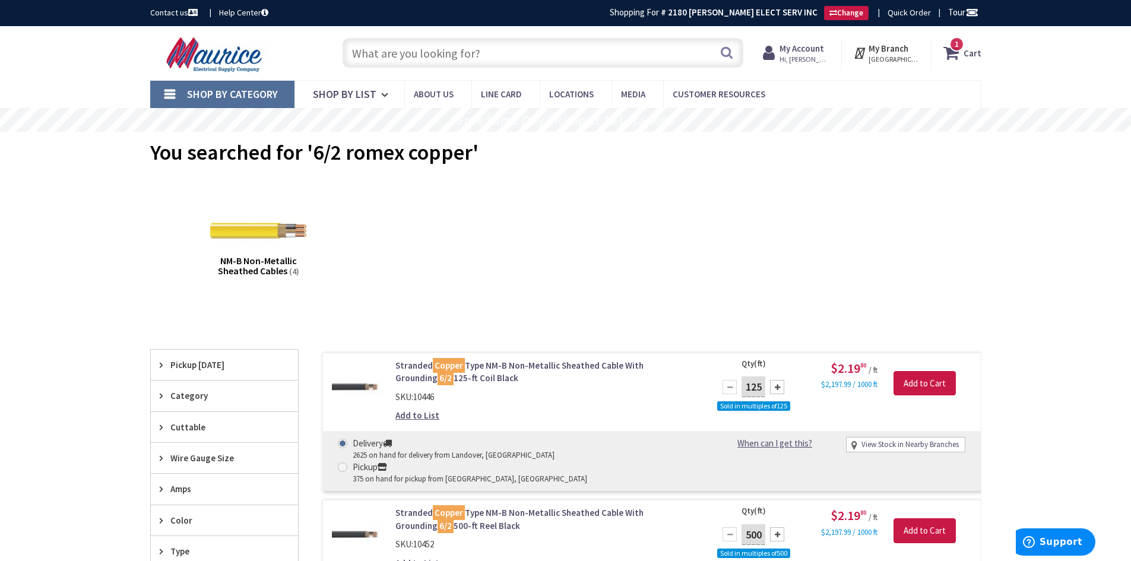
click at [470, 52] on input "text" at bounding box center [543, 53] width 401 height 30
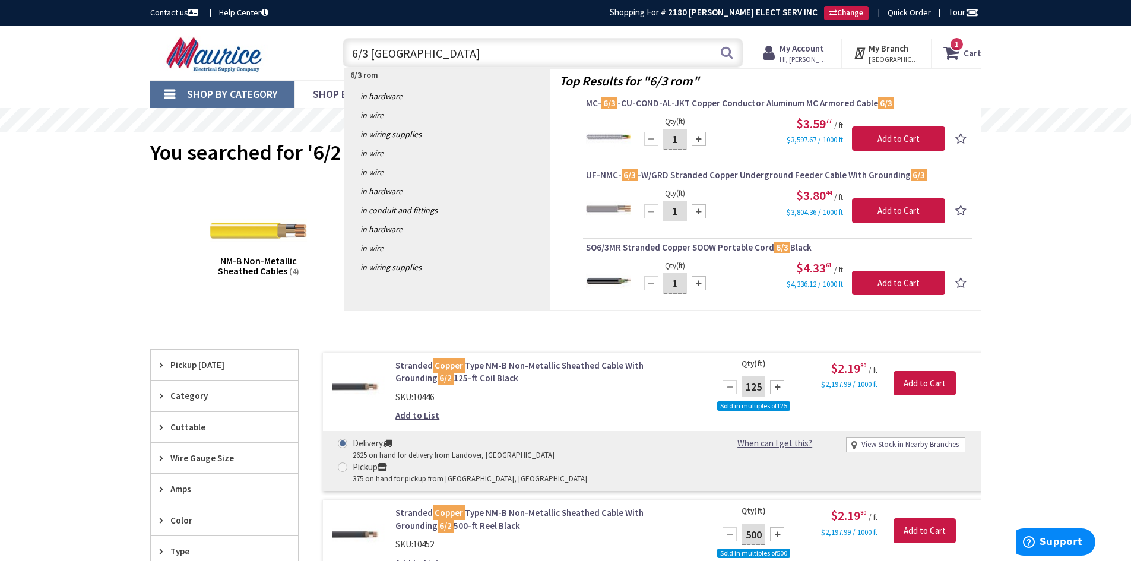
type input "6/3 romex"
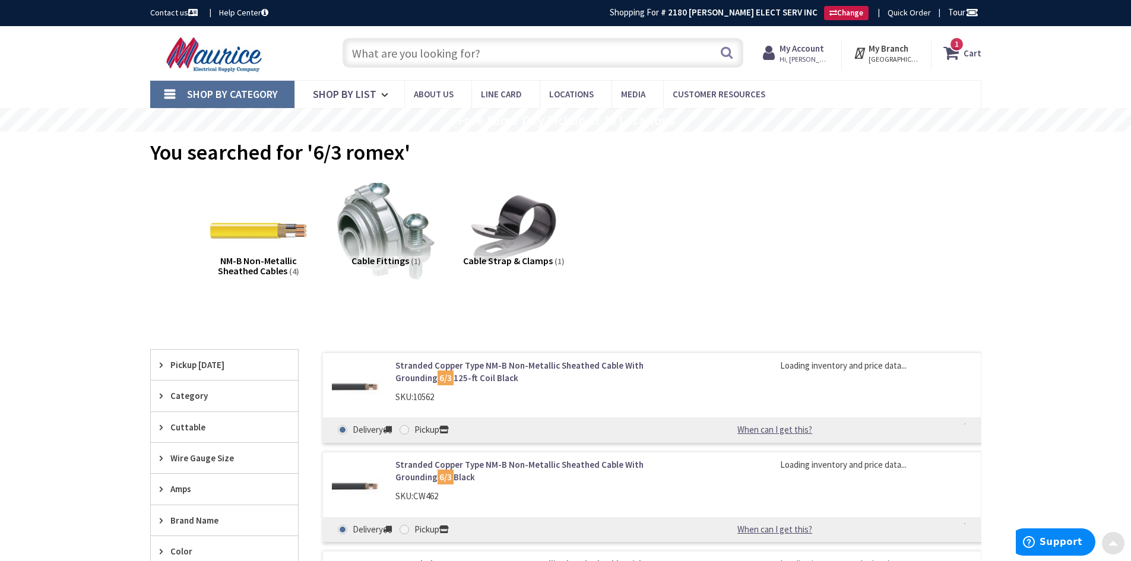
drag, startPoint x: 170, startPoint y: 303, endPoint x: 166, endPoint y: 138, distance: 165.7
click at [208, 58] on img at bounding box center [215, 54] width 131 height 37
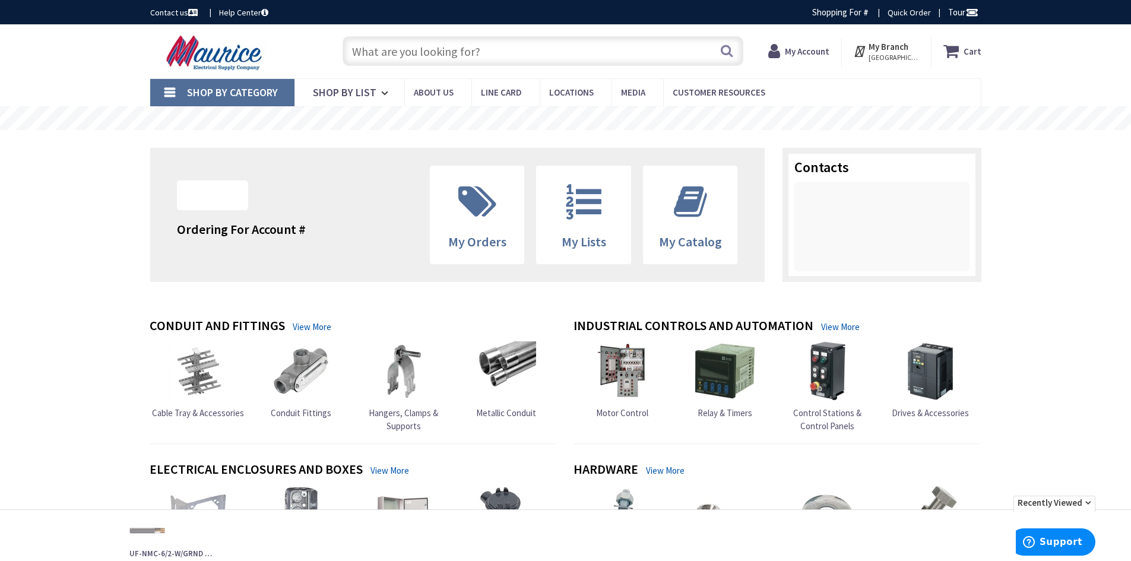
click at [465, 49] on input "text" at bounding box center [543, 51] width 401 height 30
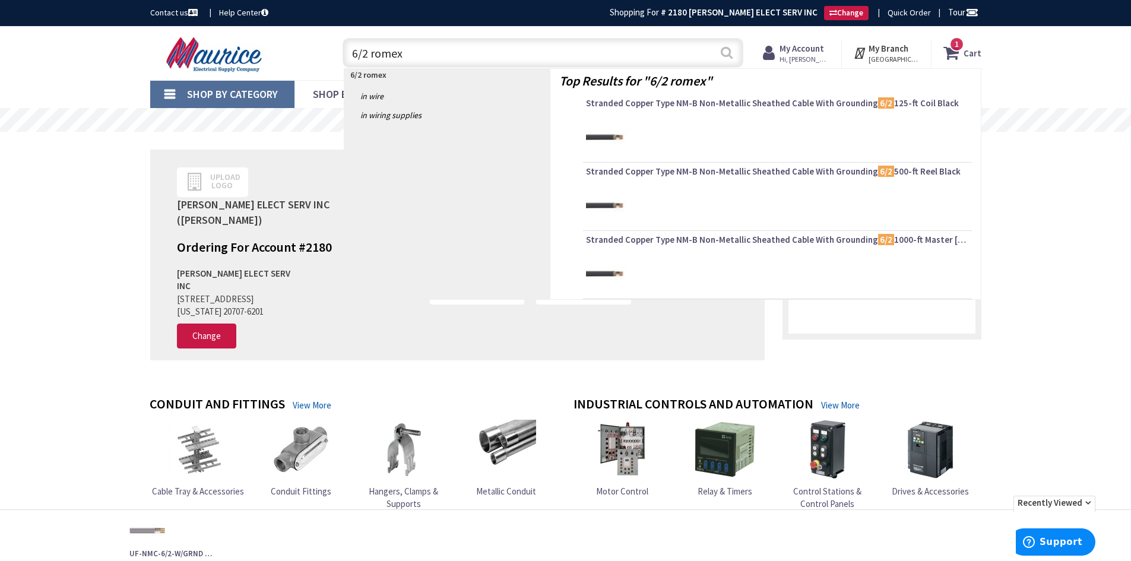
type input "6/2 romex"
click at [727, 57] on button "Search" at bounding box center [726, 52] width 15 height 27
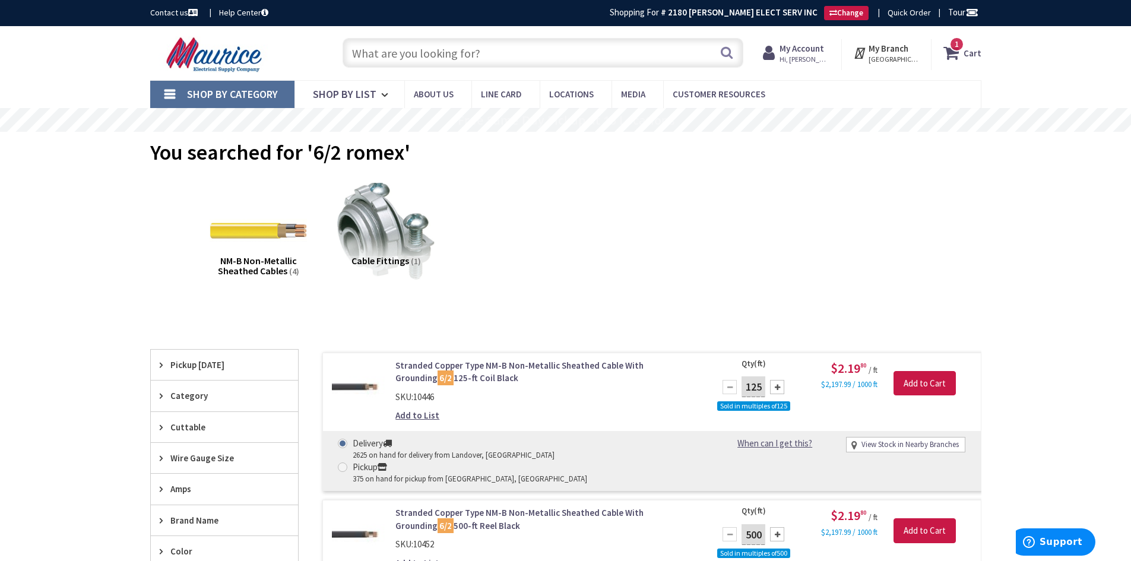
click at [491, 54] on input "text" at bounding box center [543, 53] width 401 height 30
click at [490, 54] on input "text" at bounding box center [543, 53] width 401 height 30
click at [168, 87] on link "Shop By Category" at bounding box center [222, 94] width 144 height 27
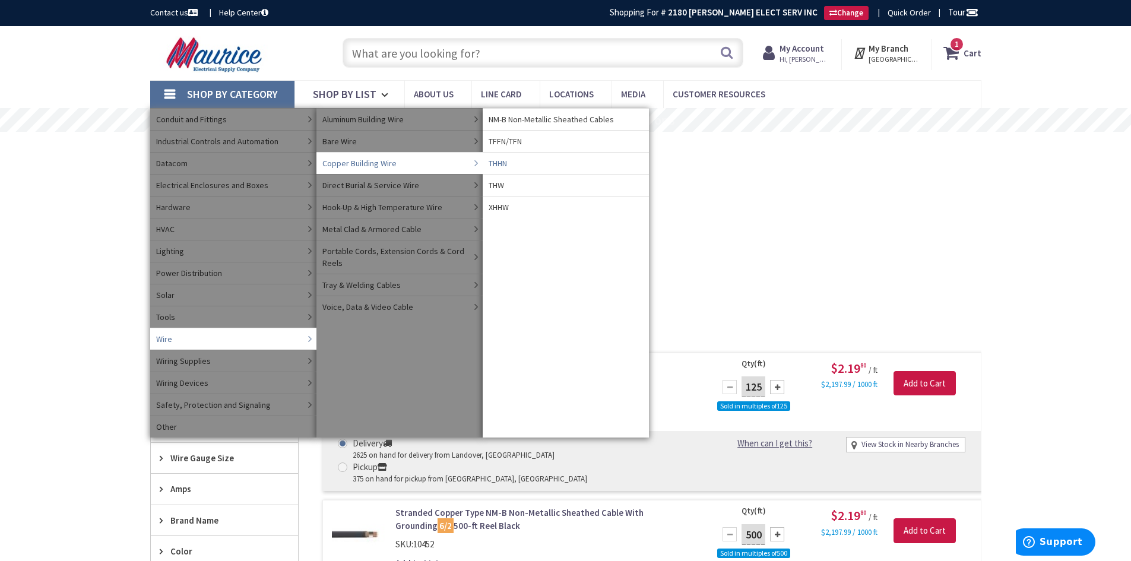
click at [515, 159] on link "THHN" at bounding box center [566, 163] width 166 height 22
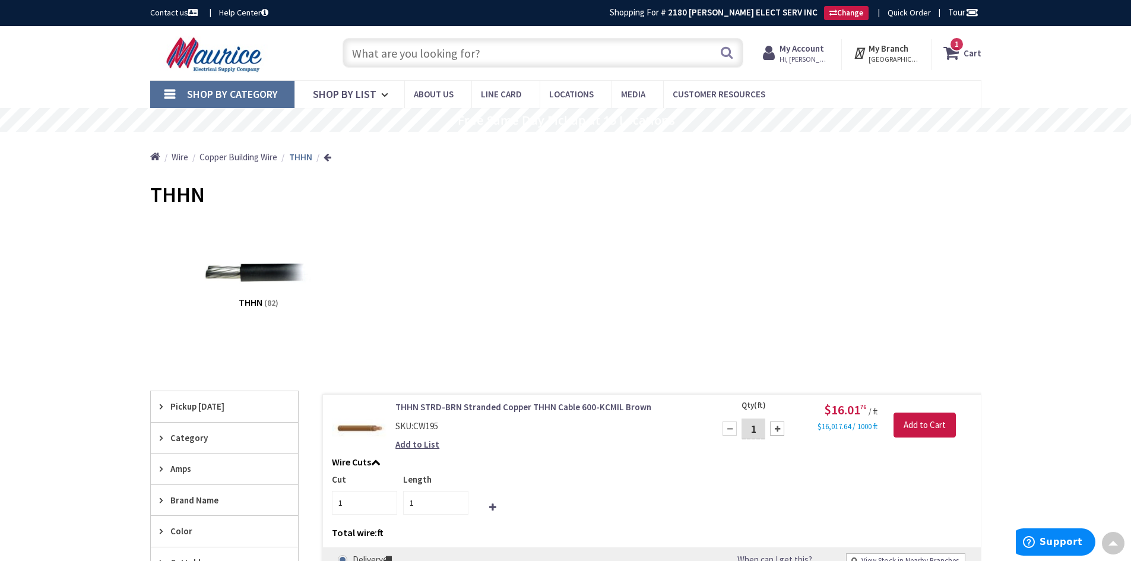
drag, startPoint x: 230, startPoint y: 402, endPoint x: 216, endPoint y: 224, distance: 178.1
click at [426, 57] on input "text" at bounding box center [543, 53] width 401 height 30
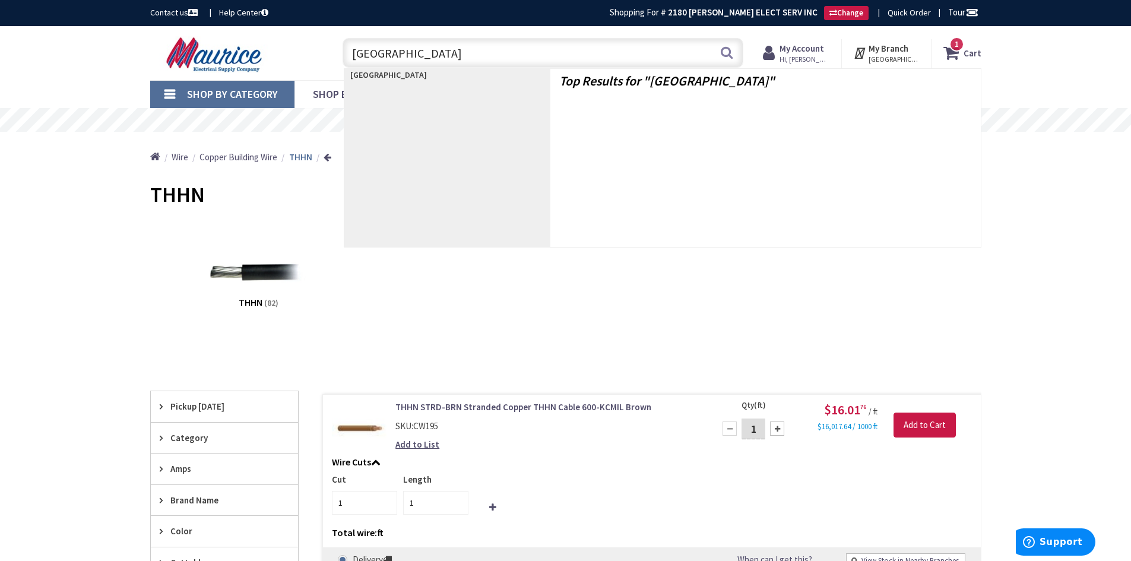
type input "romex"
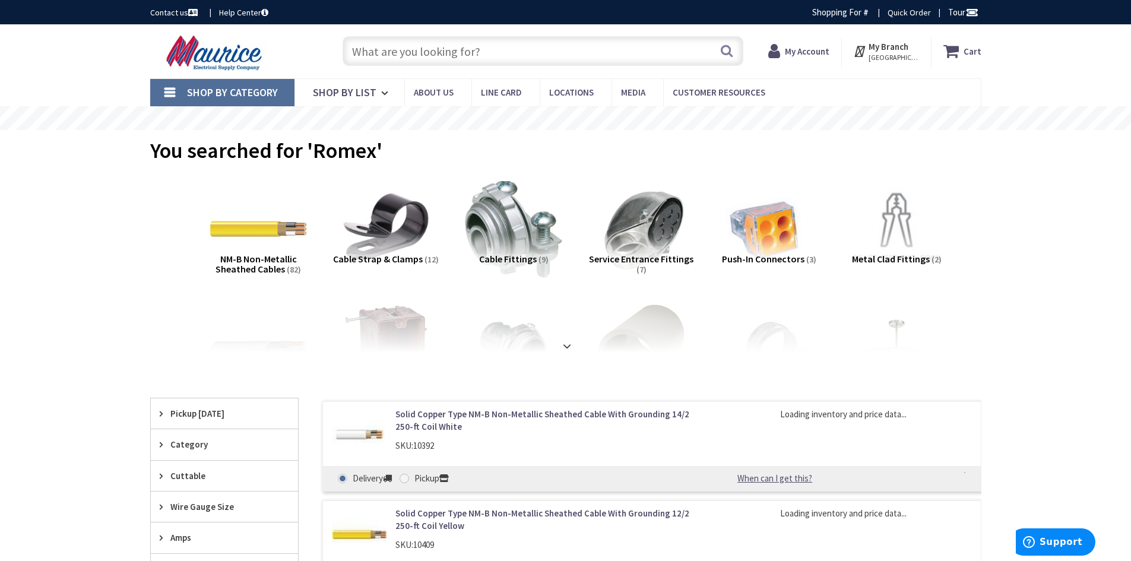
click at [420, 52] on input "text" at bounding box center [543, 51] width 401 height 30
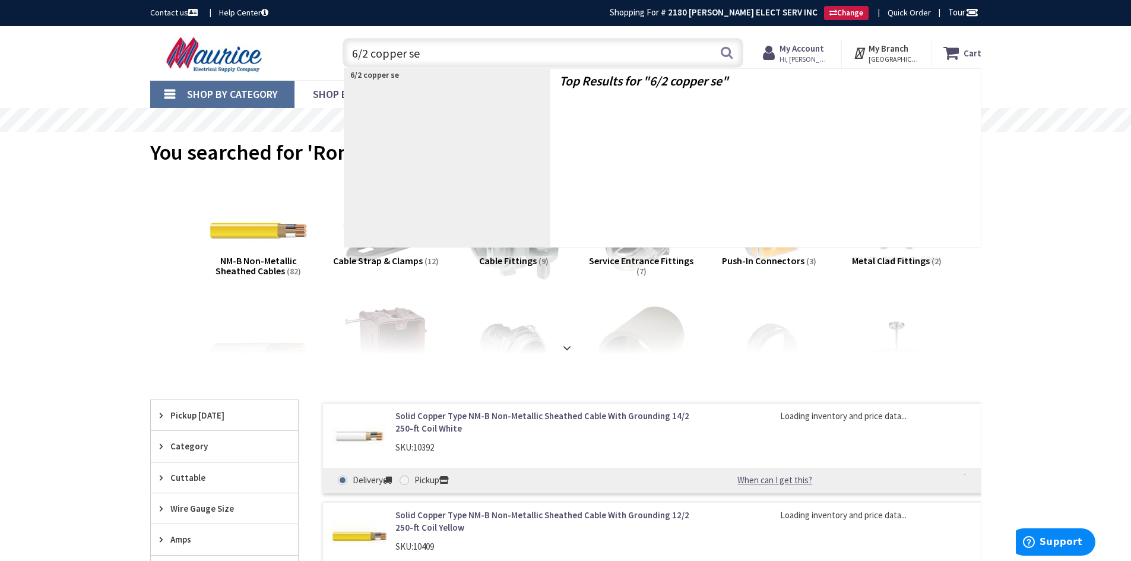
type input "6/2 copper seu"
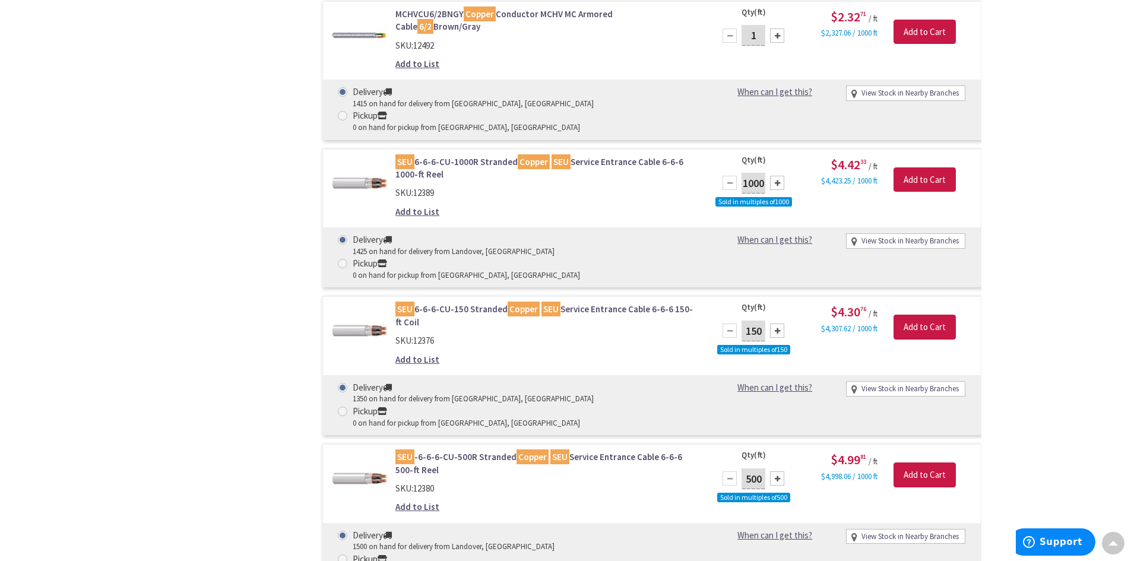
scroll to position [1961, 0]
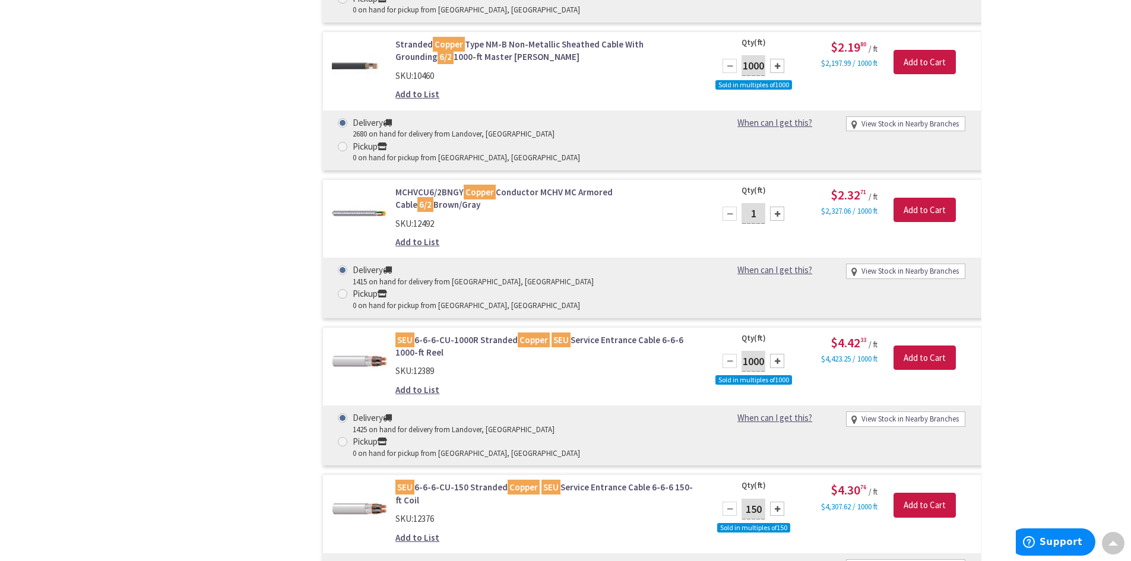
click at [733, 502] on div at bounding box center [730, 509] width 14 height 14
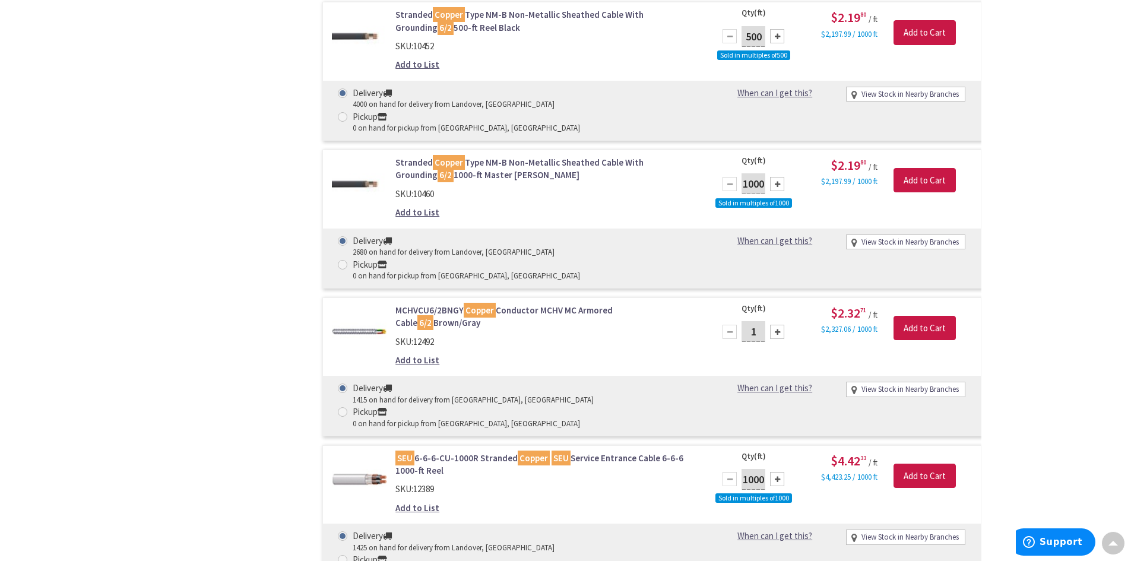
scroll to position [1842, 0]
click at [729, 473] on div at bounding box center [730, 480] width 14 height 14
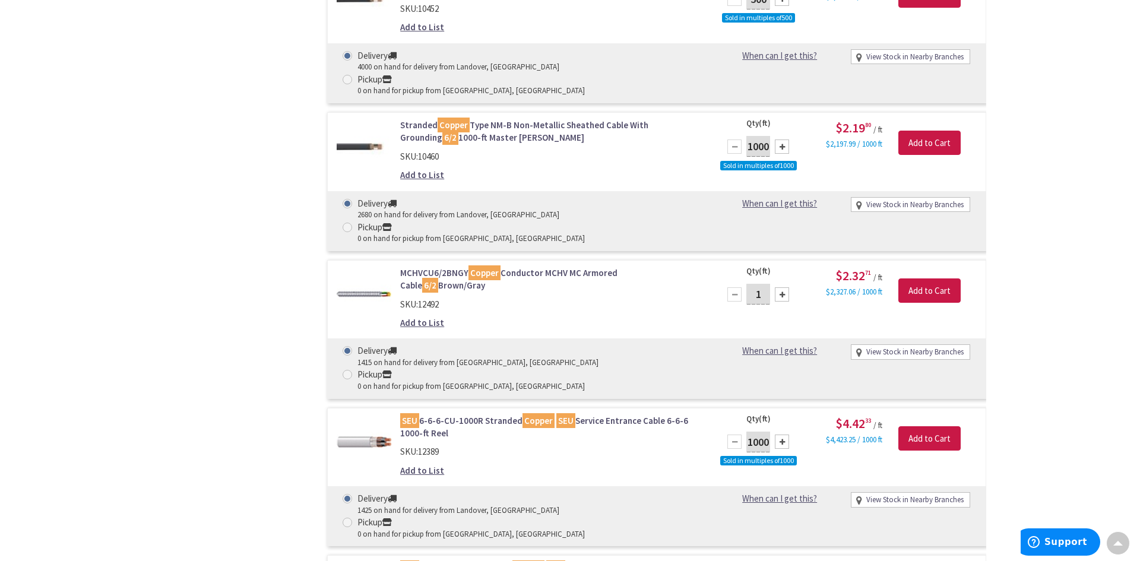
scroll to position [1902, 0]
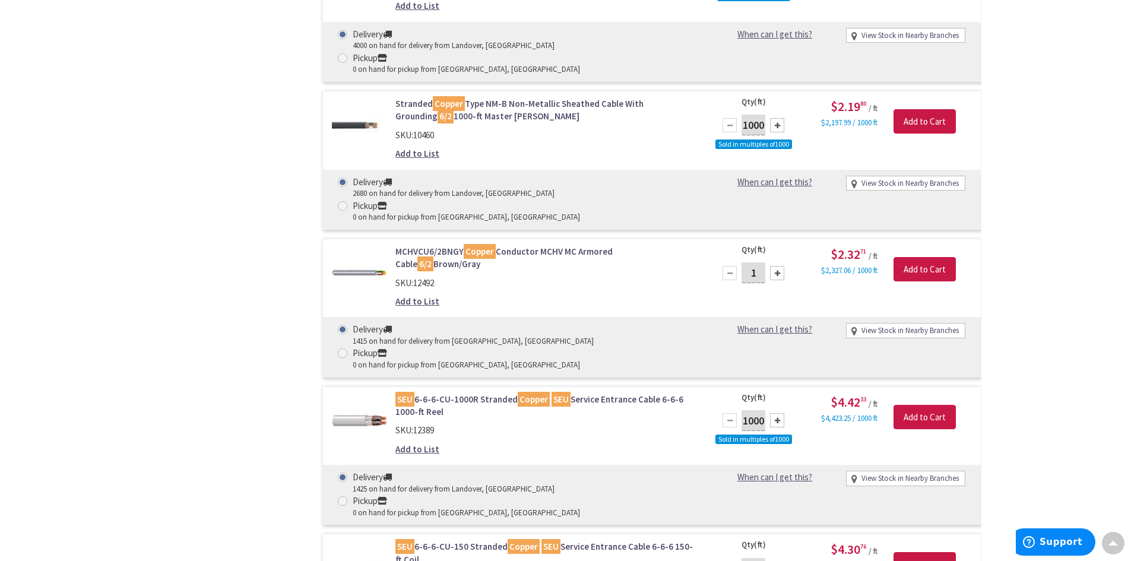
click at [730, 560] on div at bounding box center [730, 568] width 14 height 14
click at [928, 552] on input "Add to Cart" at bounding box center [925, 564] width 62 height 25
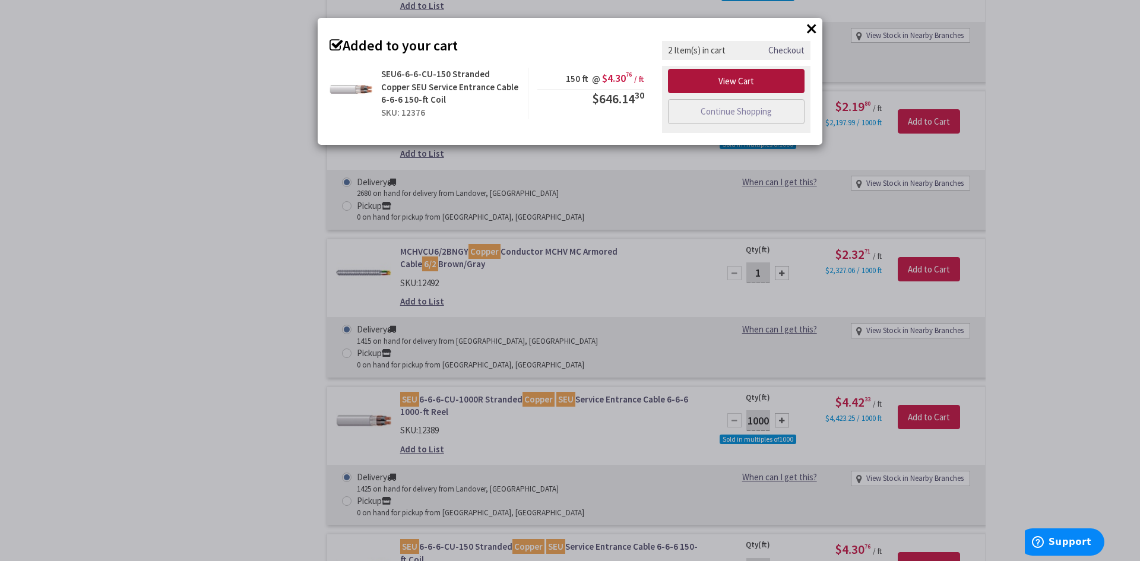
click at [750, 78] on link "View Cart" at bounding box center [736, 81] width 137 height 25
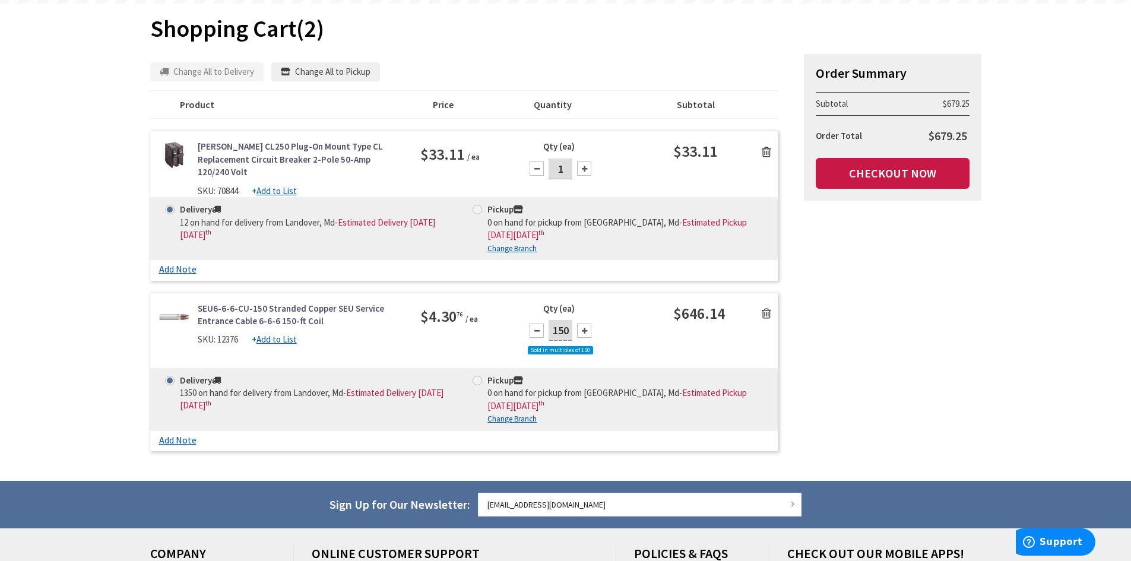
scroll to position [178, 0]
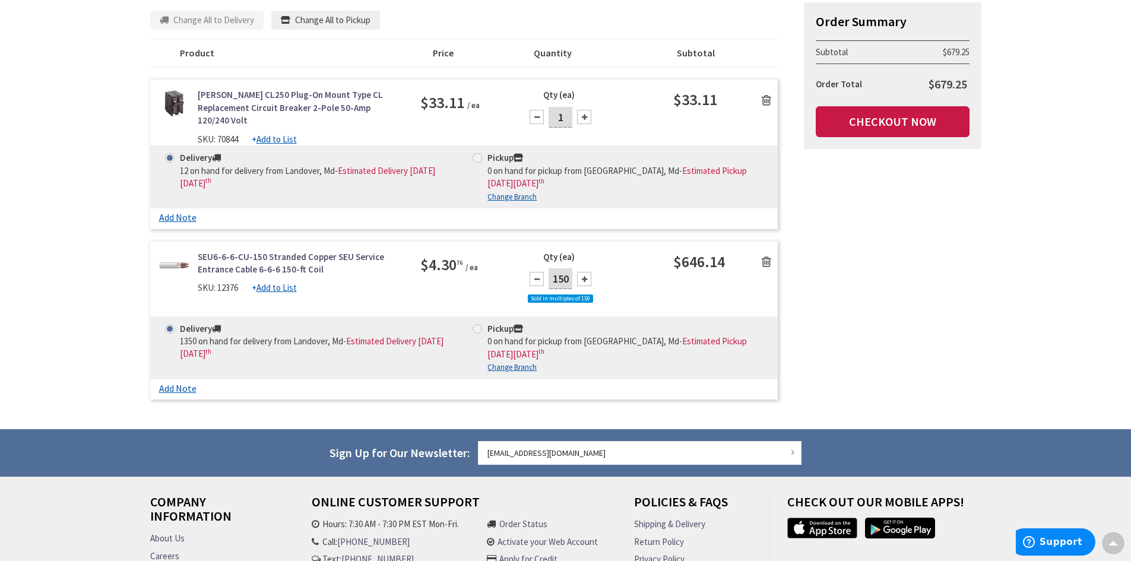
click at [536, 272] on div at bounding box center [537, 279] width 14 height 14
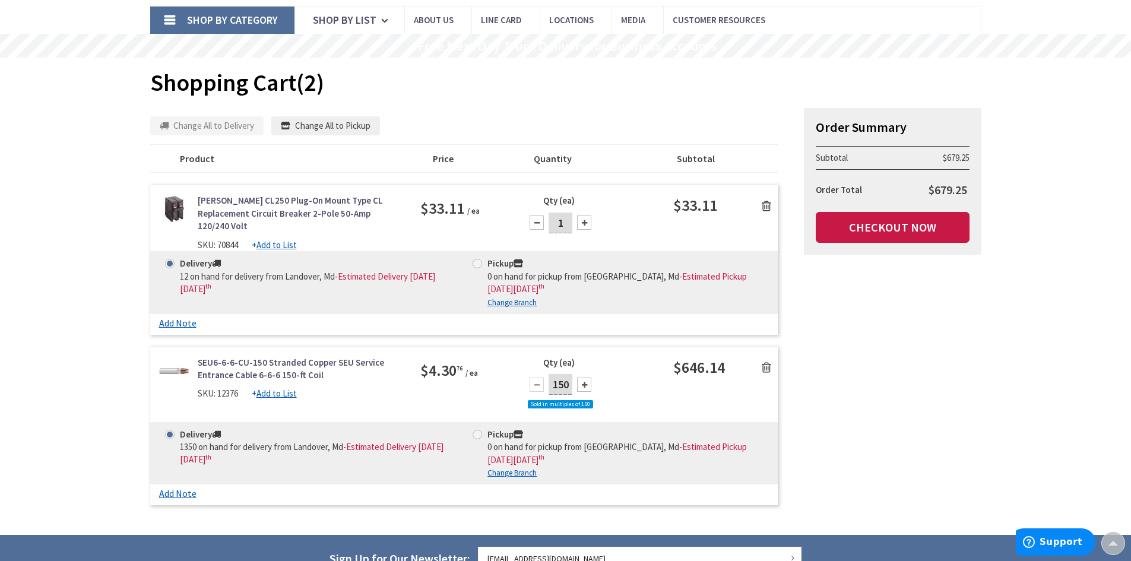
scroll to position [2, 0]
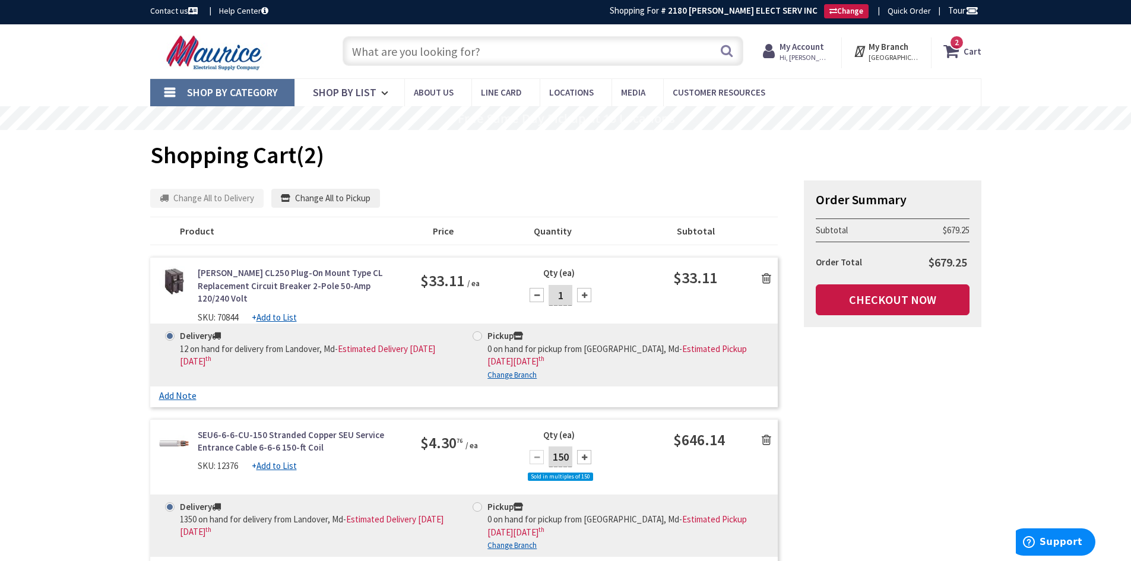
click at [501, 56] on input "text" at bounding box center [543, 51] width 401 height 30
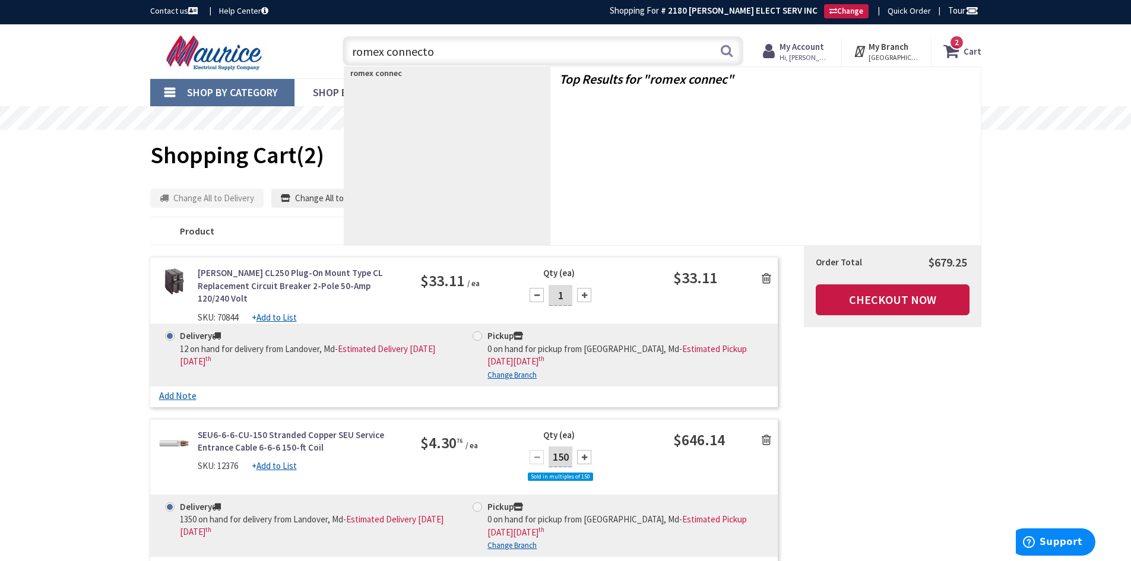
type input "romex connector"
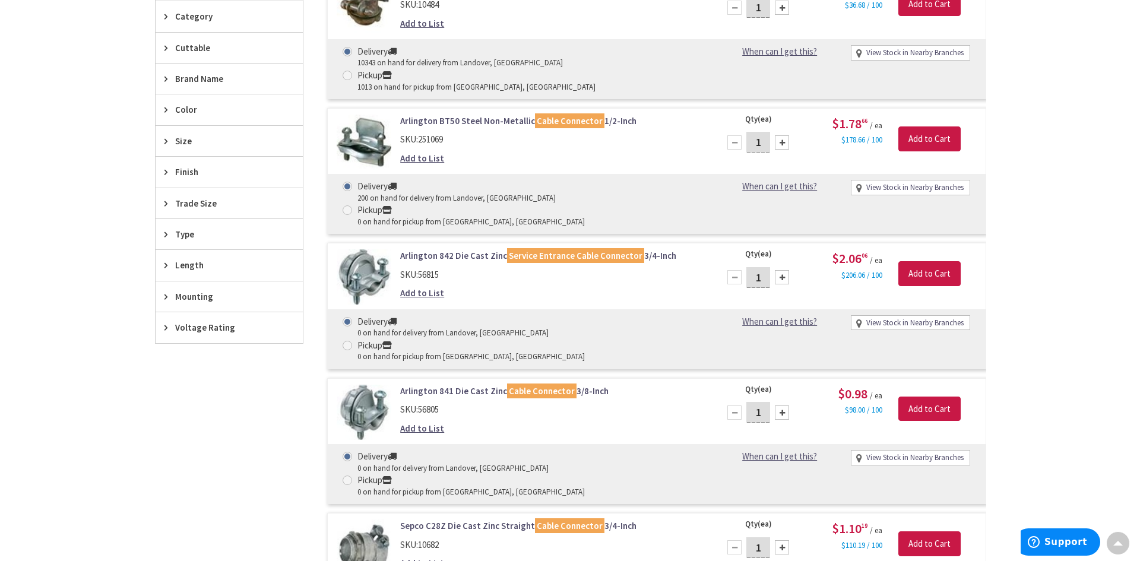
scroll to position [477, 0]
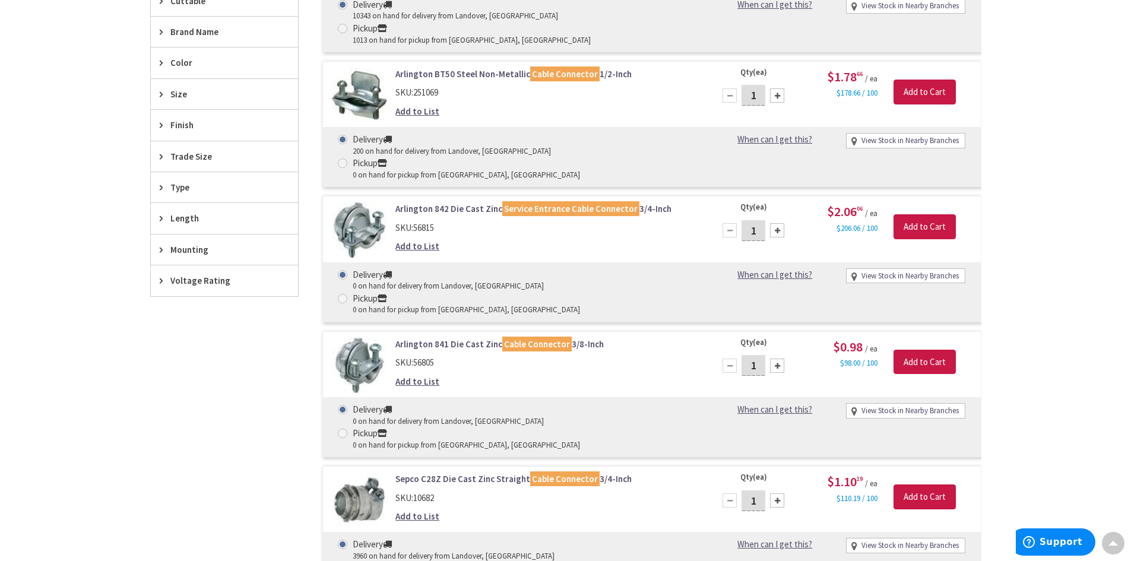
click at [782, 223] on div at bounding box center [777, 230] width 14 height 14
type input "2"
click at [946, 214] on input "Add to Cart" at bounding box center [925, 226] width 62 height 25
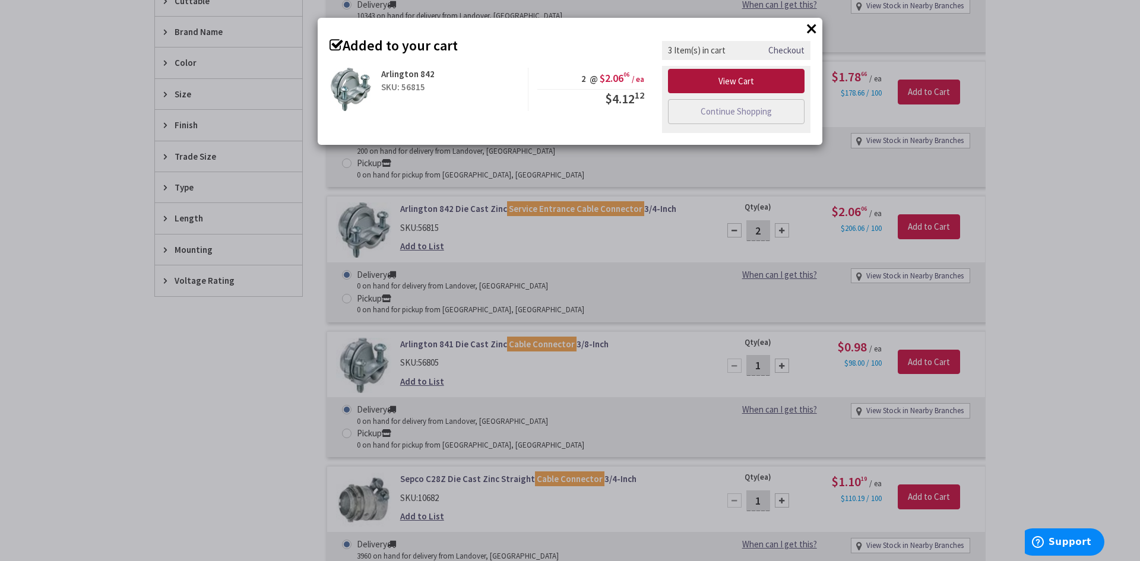
click at [758, 84] on link "View Cart" at bounding box center [736, 81] width 137 height 25
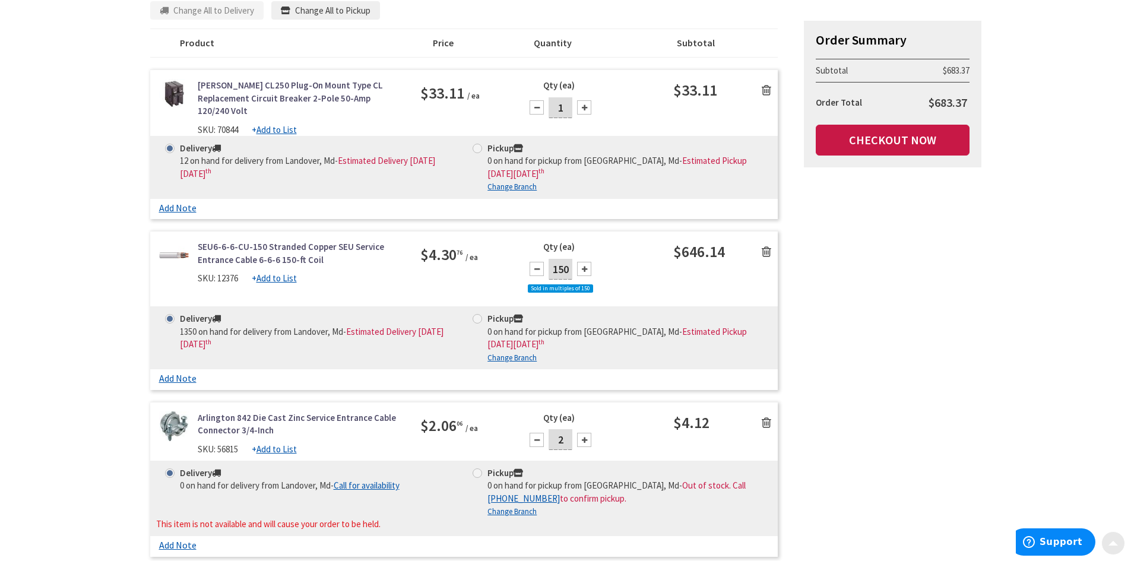
scroll to position [237, 0]
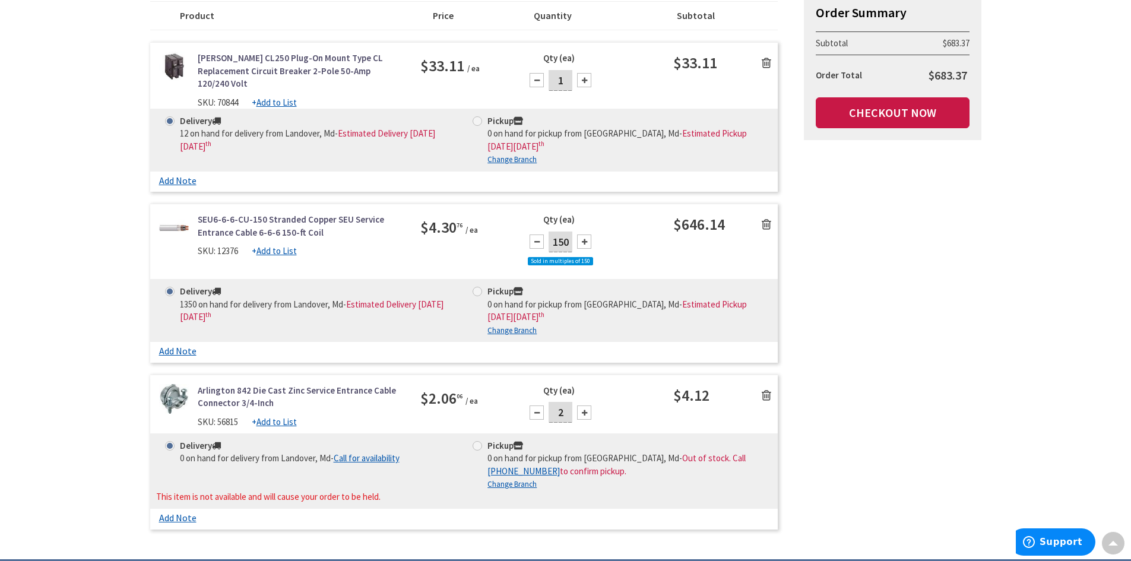
click at [821, 327] on div "Summary Order Summary Subtotal $683.37 Order Total $683.37 Checkout Now Some it…" at bounding box center [565, 239] width 849 height 591
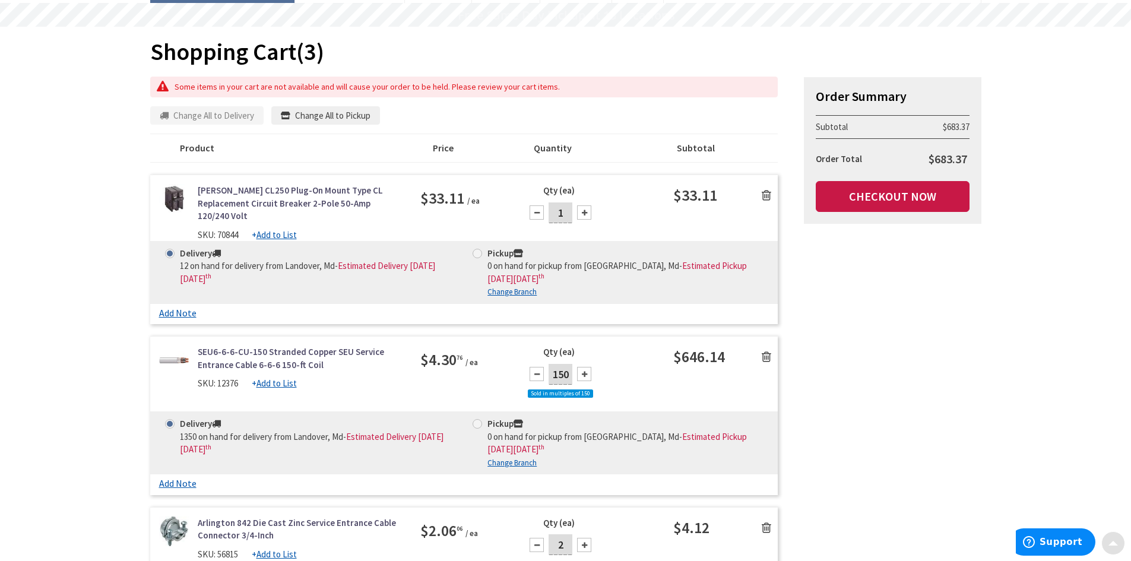
scroll to position [178, 0]
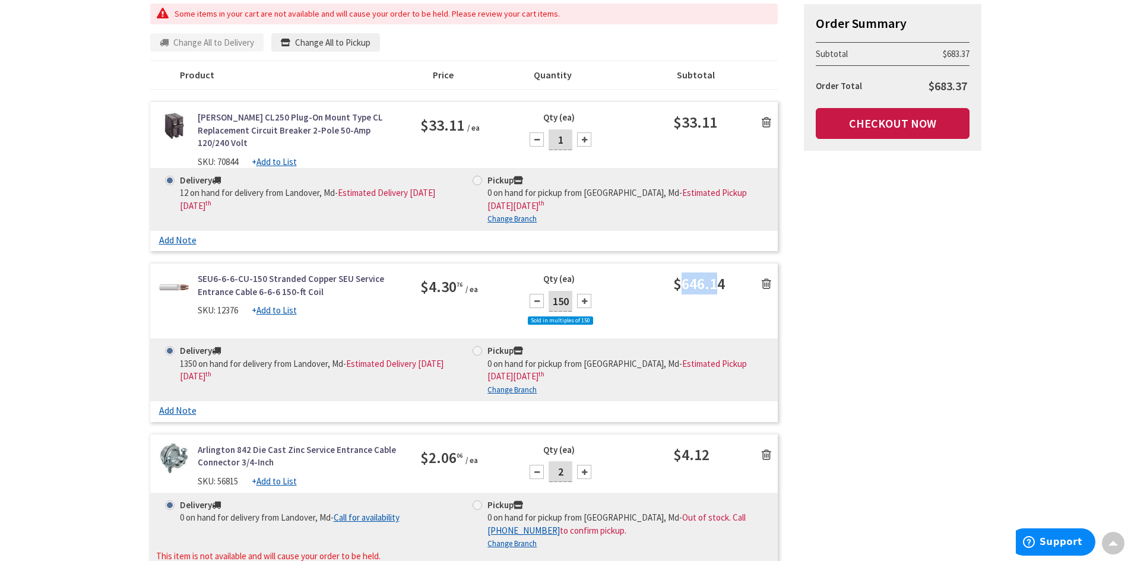
drag, startPoint x: 684, startPoint y: 277, endPoint x: 718, endPoint y: 277, distance: 34.4
click at [718, 277] on span "$646.14" at bounding box center [699, 284] width 52 height 26
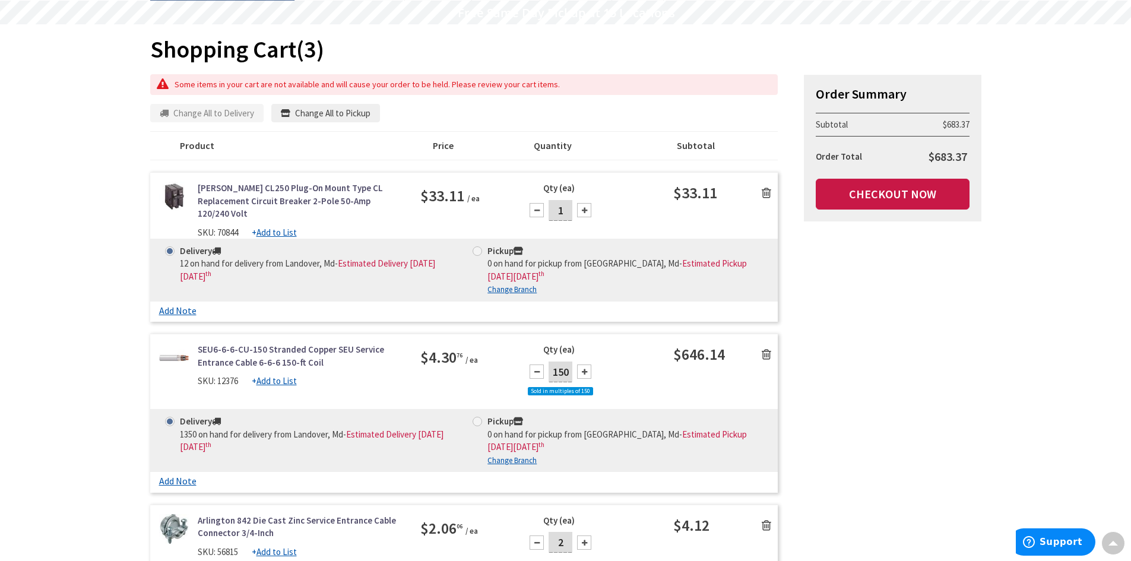
scroll to position [0, 0]
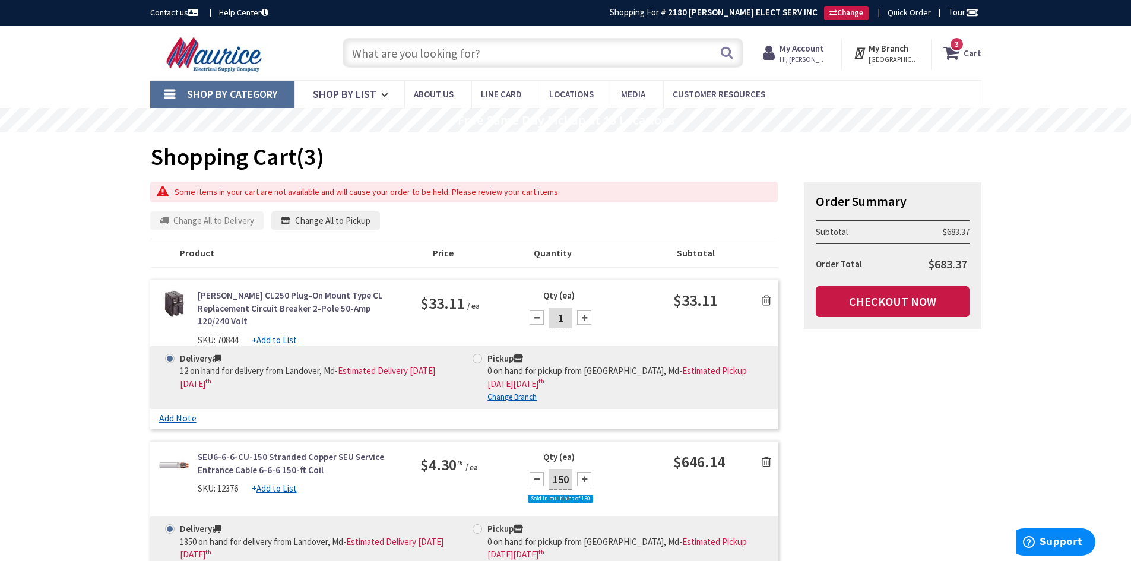
drag, startPoint x: 87, startPoint y: 381, endPoint x: 96, endPoint y: 423, distance: 43.1
click at [96, 423] on div "Skip to Content Toggle Nav Search 3 3 3 items Cart My Cart" at bounding box center [565, 547] width 1131 height 1043
